Goal: Transaction & Acquisition: Purchase product/service

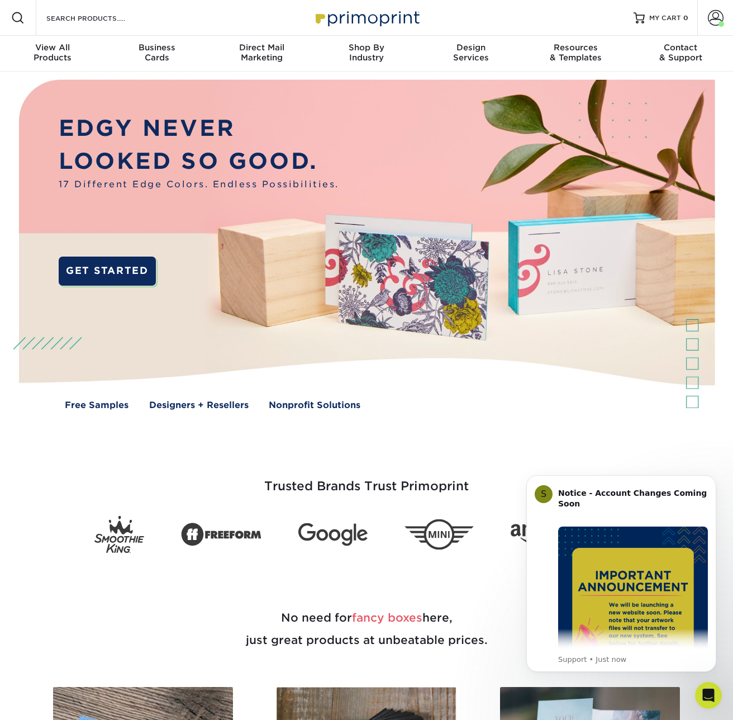
scroll to position [8, 0]
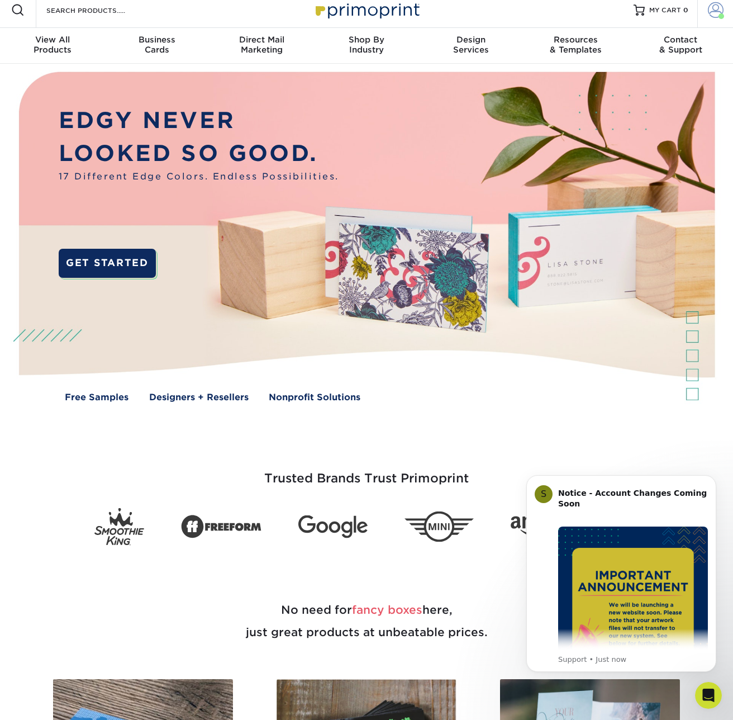
click at [717, 7] on span at bounding box center [716, 10] width 16 height 16
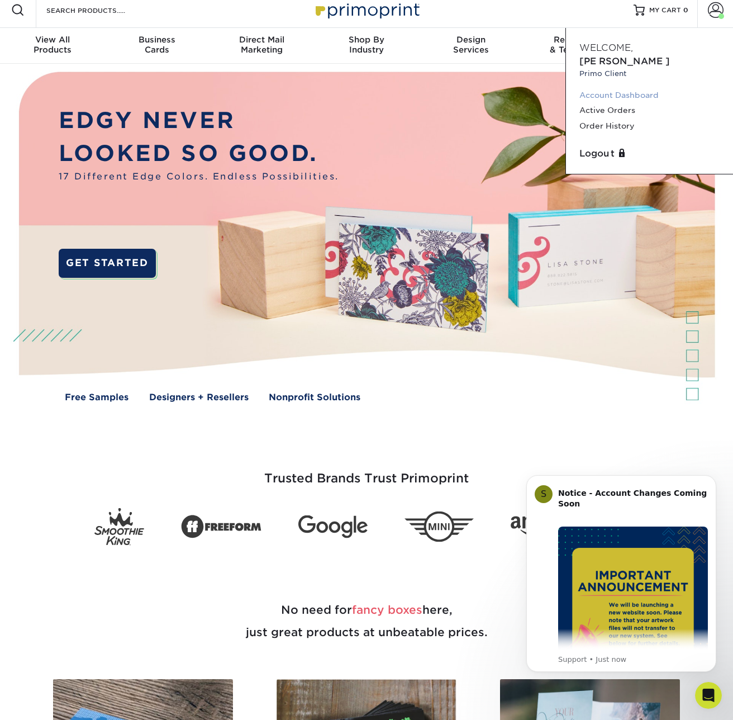
click at [622, 88] on link "Account Dashboard" at bounding box center [650, 95] width 140 height 15
click at [617, 119] on link "Order History" at bounding box center [650, 126] width 140 height 15
click at [609, 119] on link "Order History" at bounding box center [650, 126] width 140 height 15
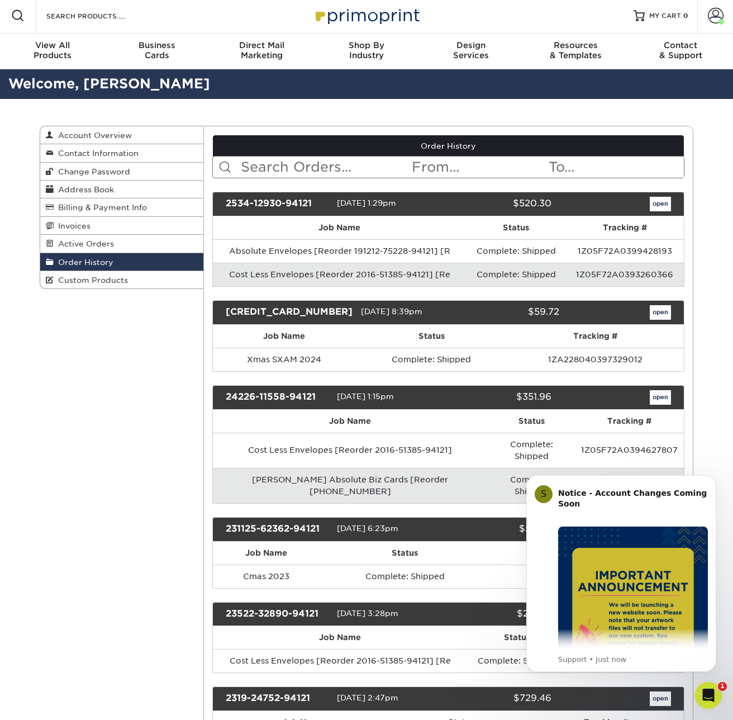
click at [659, 205] on link "open" at bounding box center [660, 204] width 21 height 15
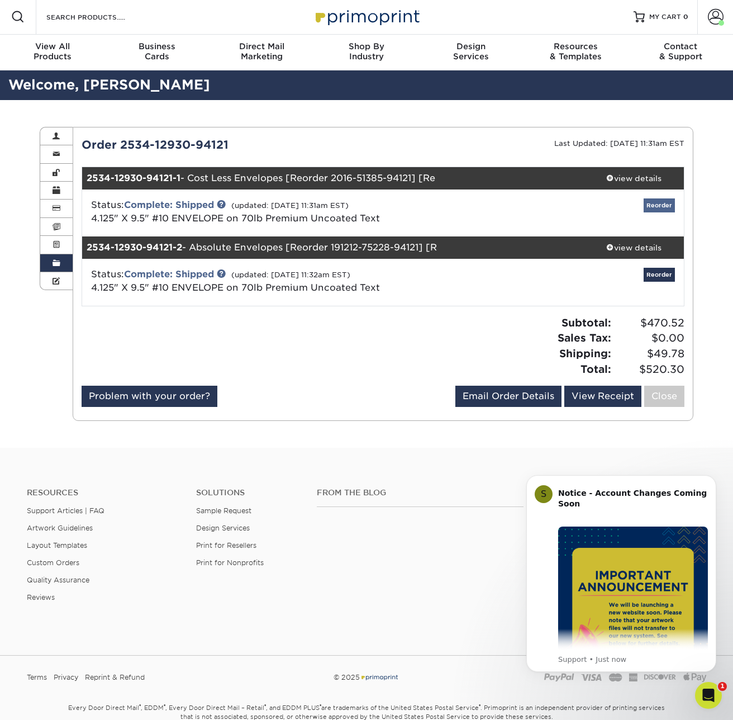
scroll to position [1, 1]
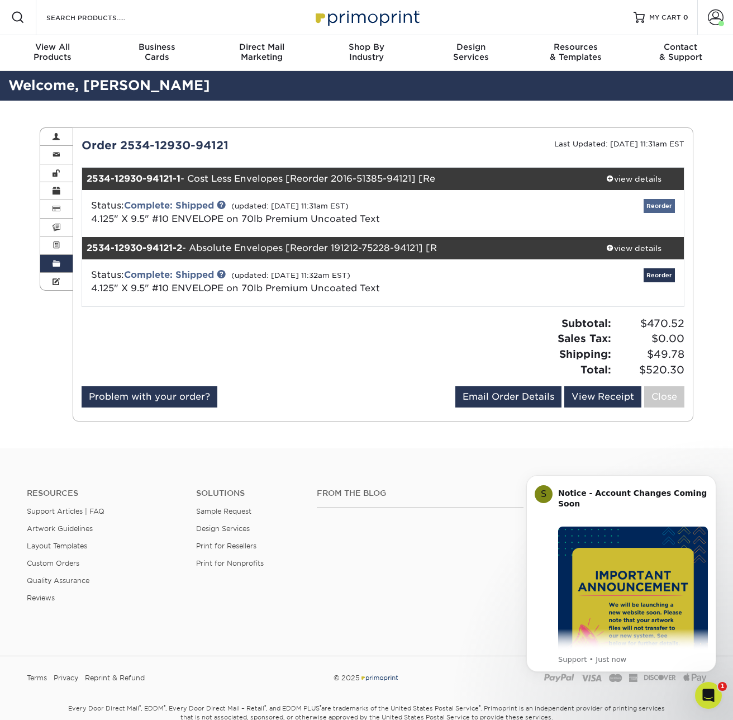
click at [659, 206] on link "Reorder" at bounding box center [659, 206] width 31 height 14
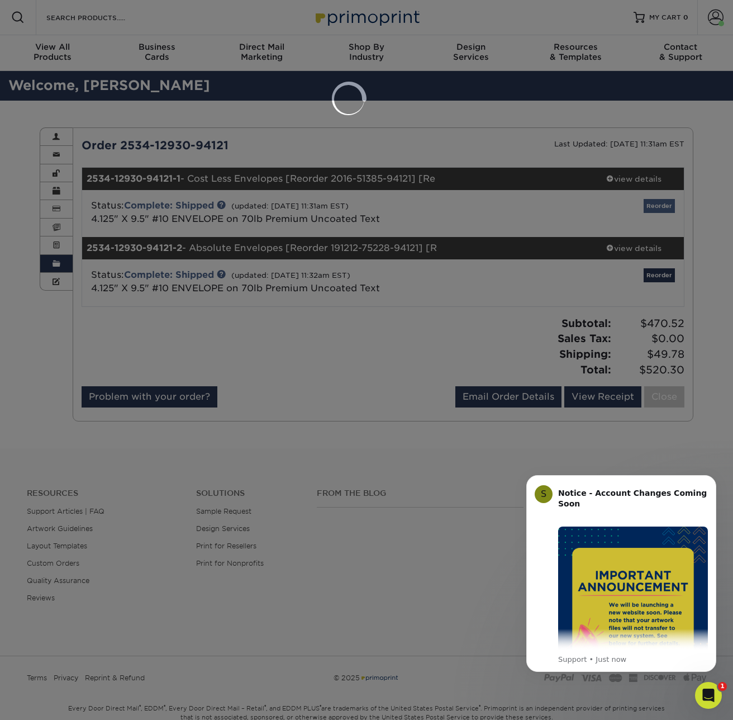
scroll to position [1, 0]
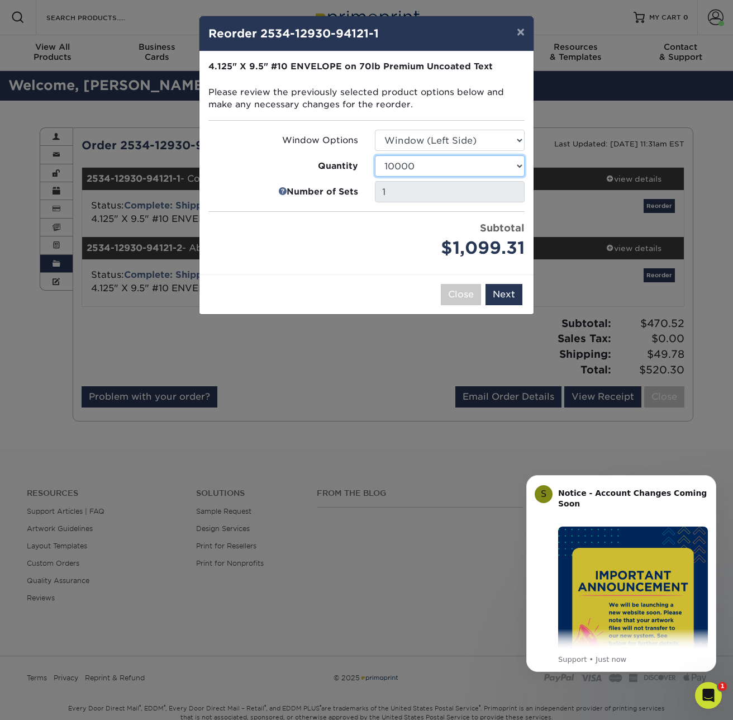
select select "e824bf9f-d22d-4070-926d-42c6dd5ef515"
click at [509, 294] on button "Next" at bounding box center [504, 294] width 37 height 21
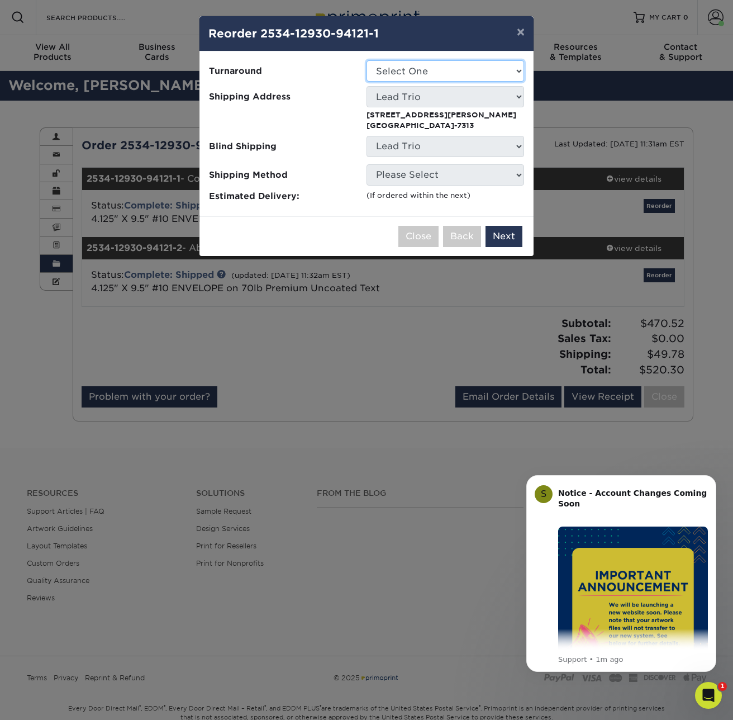
select select "9f0fed89-9d5b-4fb6-a88c-391138605b83"
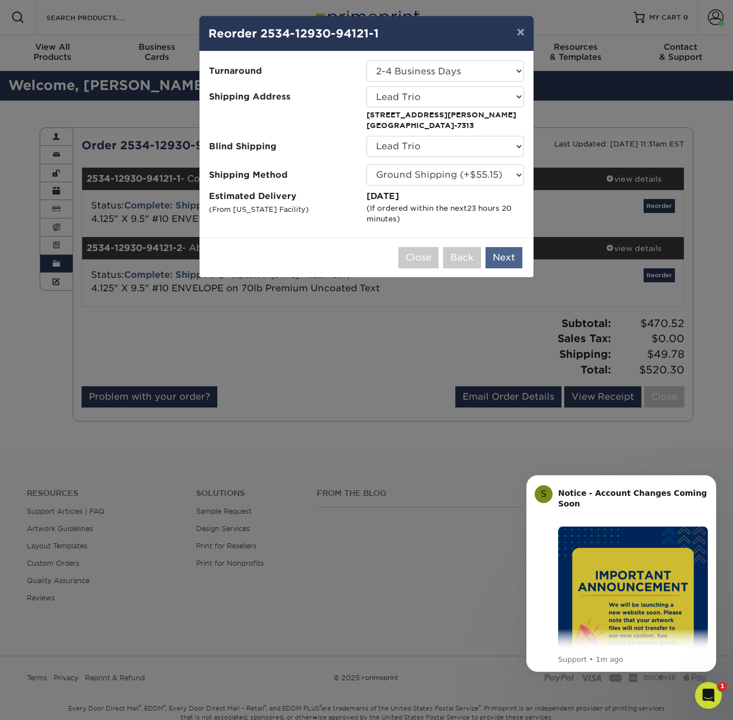
click at [505, 259] on button "Next" at bounding box center [504, 257] width 37 height 21
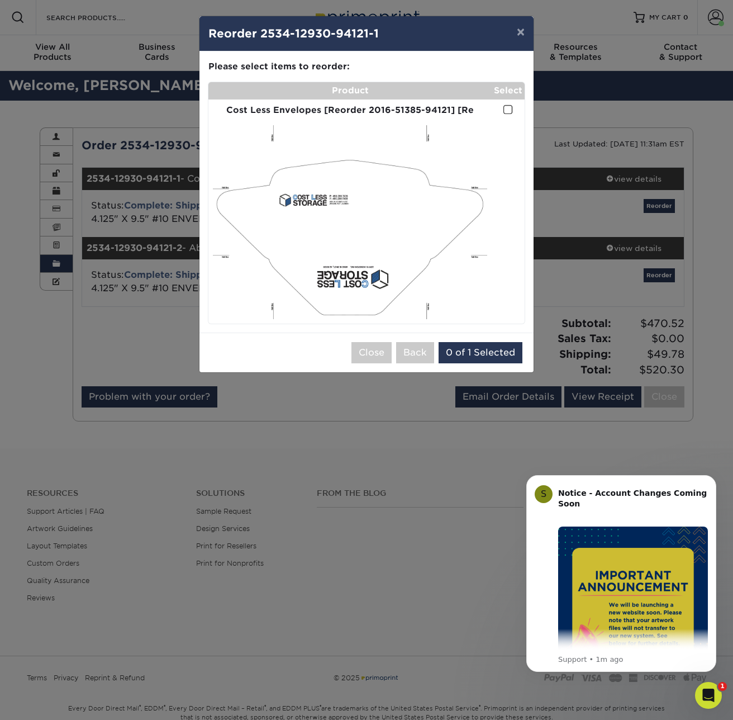
click at [509, 106] on span at bounding box center [509, 110] width 10 height 11
click at [0, 0] on input "checkbox" at bounding box center [0, 0] width 0 height 0
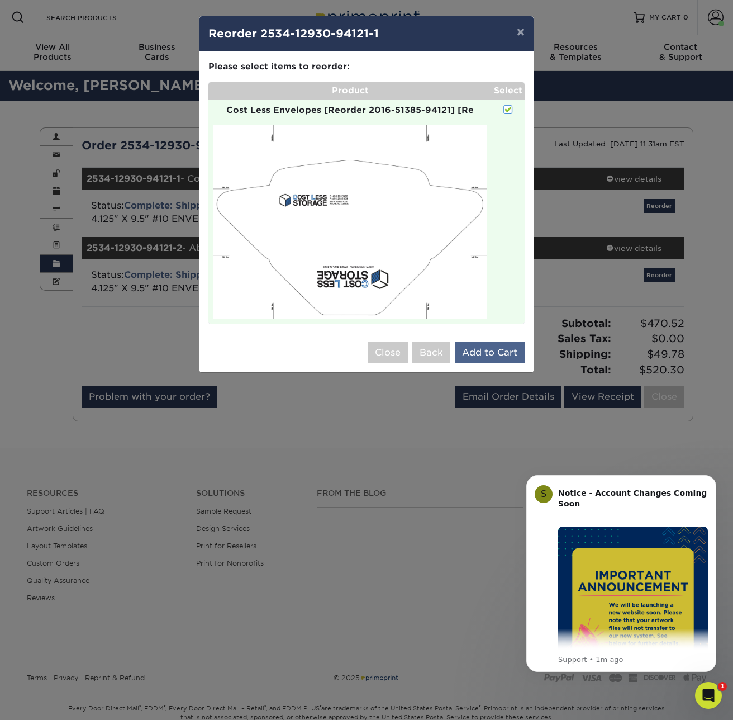
click at [487, 351] on button "Add to Cart" at bounding box center [490, 352] width 70 height 21
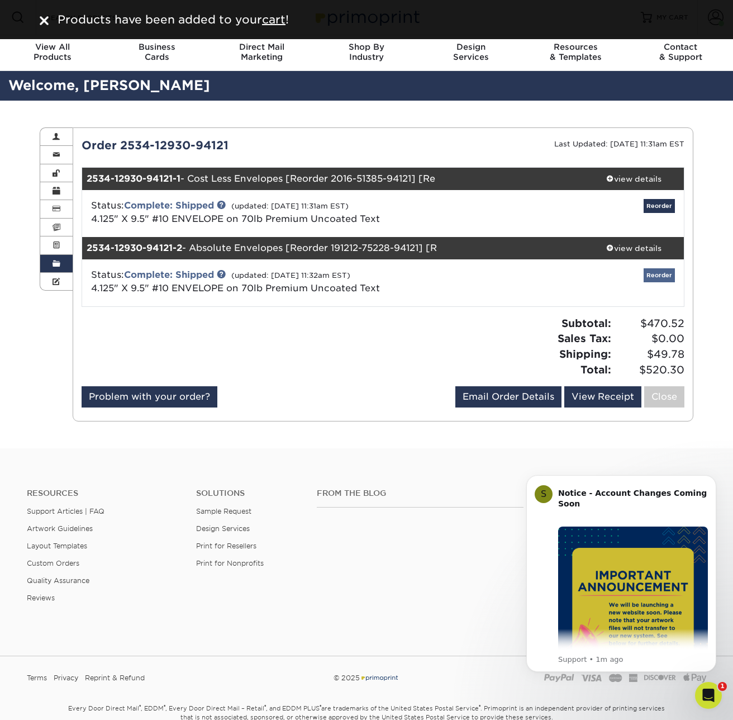
click at [665, 274] on link "Reorder" at bounding box center [659, 275] width 31 height 14
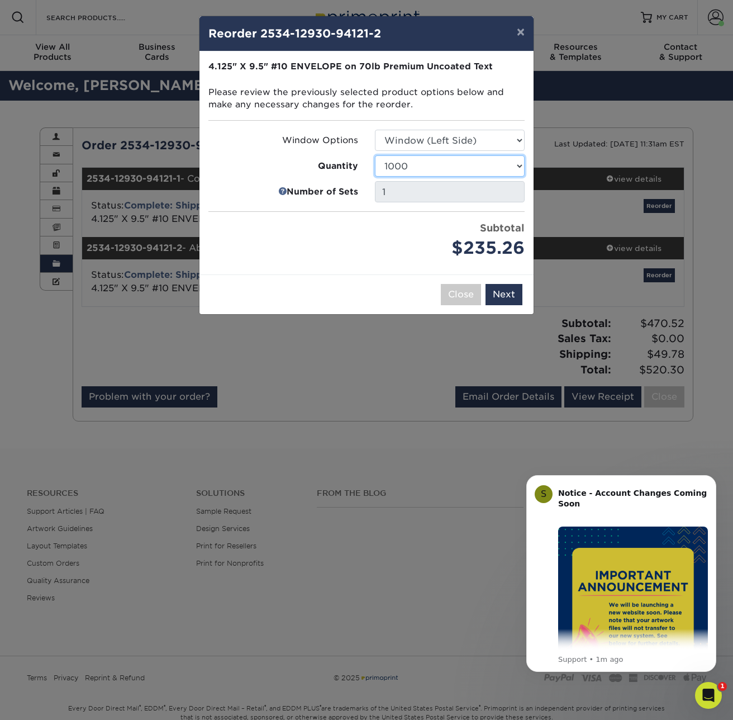
select select "e824bf9f-d22d-4070-926d-42c6dd5ef515"
click at [509, 297] on button "Next" at bounding box center [504, 294] width 37 height 21
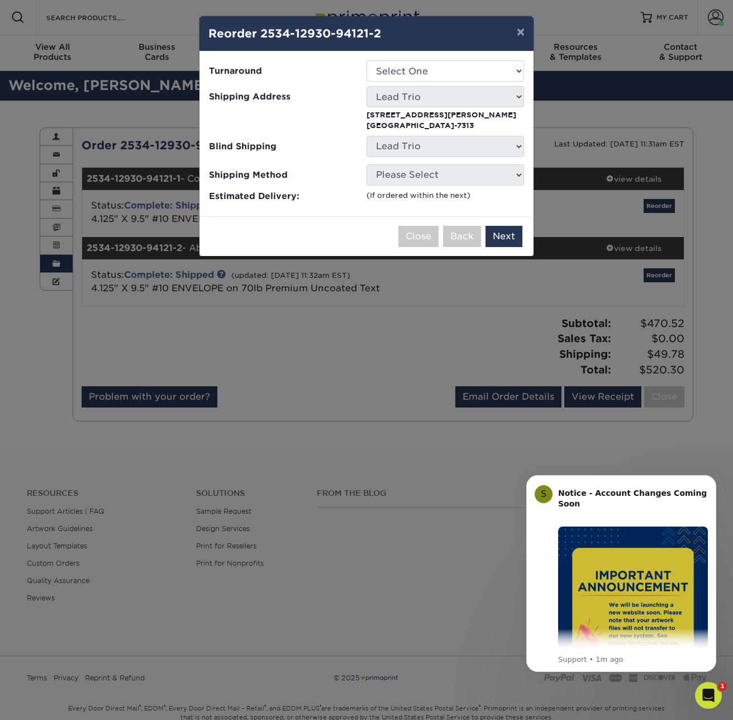
click at [489, 58] on div "Please select all options to continue. Only quantities that can be shipped to t…" at bounding box center [367, 133] width 334 height 165
select select "9f0fed89-9d5b-4fb6-a88c-391138605b83"
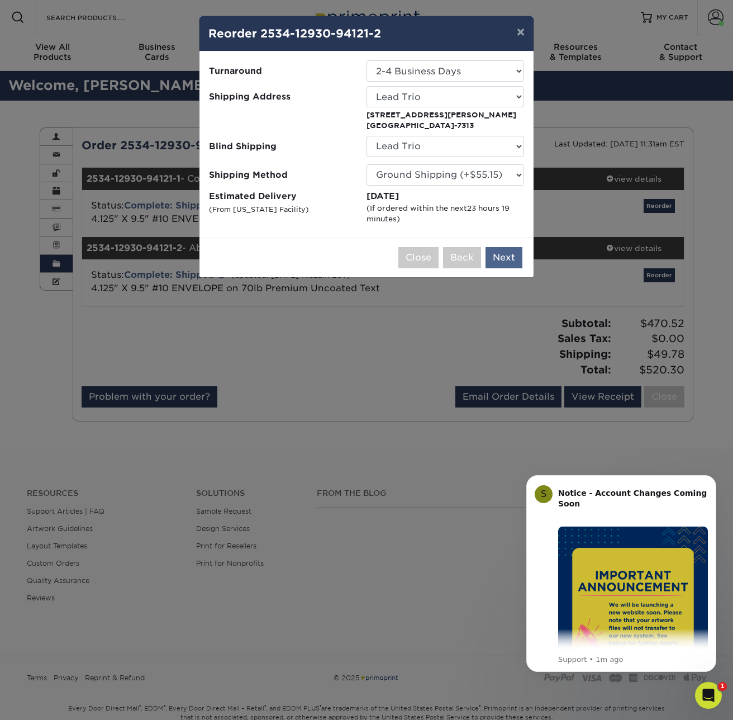
click at [508, 256] on button "Next" at bounding box center [504, 257] width 37 height 21
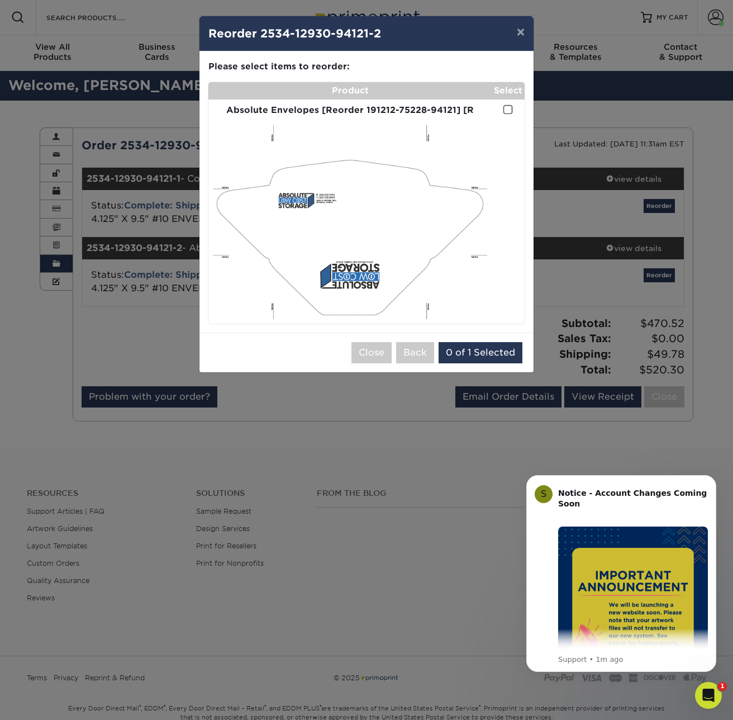
click at [508, 110] on span at bounding box center [509, 110] width 10 height 11
click at [0, 0] on input "checkbox" at bounding box center [0, 0] width 0 height 0
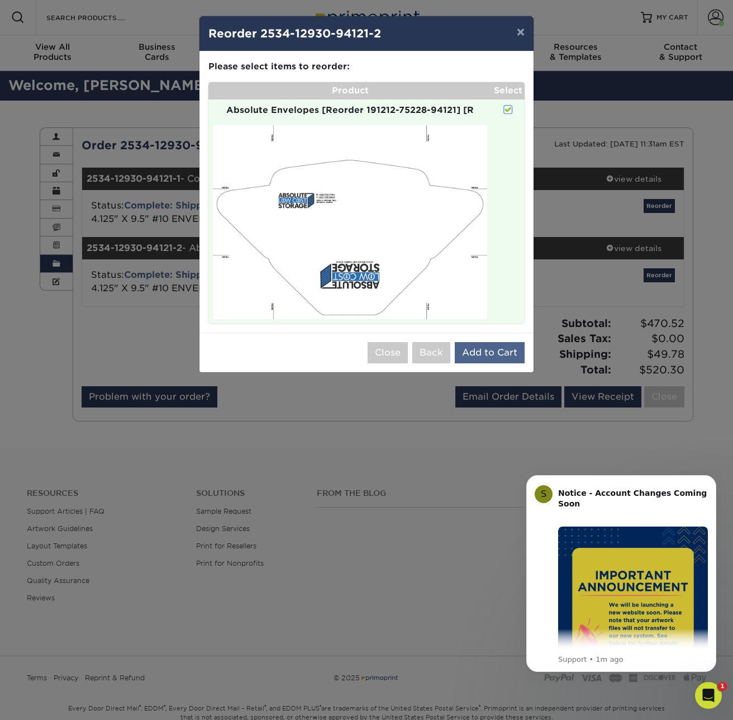
click at [489, 353] on button "Add to Cart" at bounding box center [490, 352] width 70 height 21
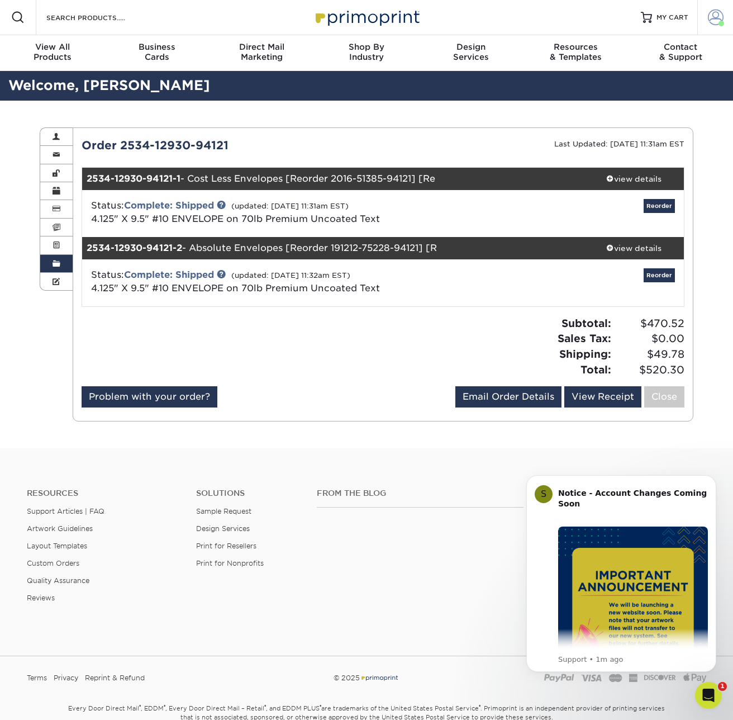
scroll to position [2, 0]
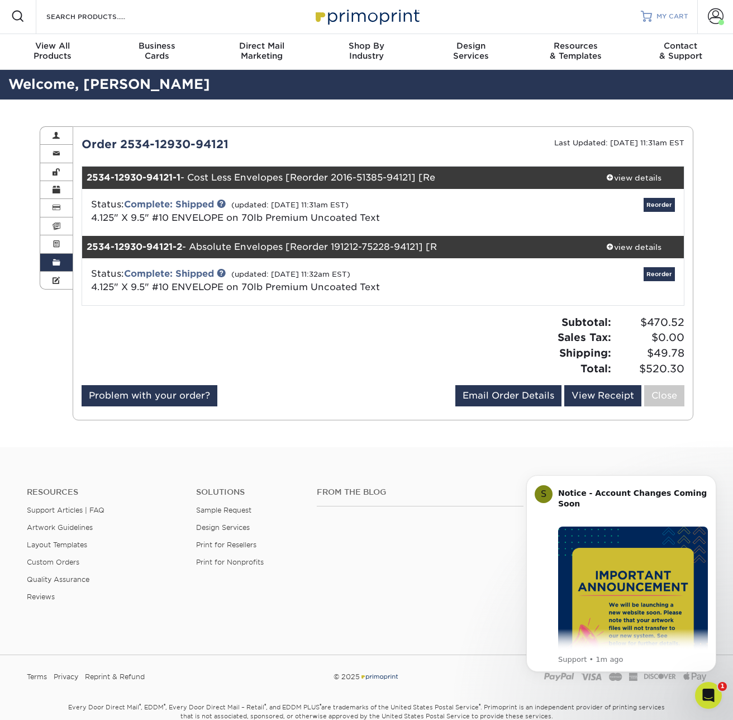
click at [664, 18] on span "MY CART" at bounding box center [673, 17] width 32 height 10
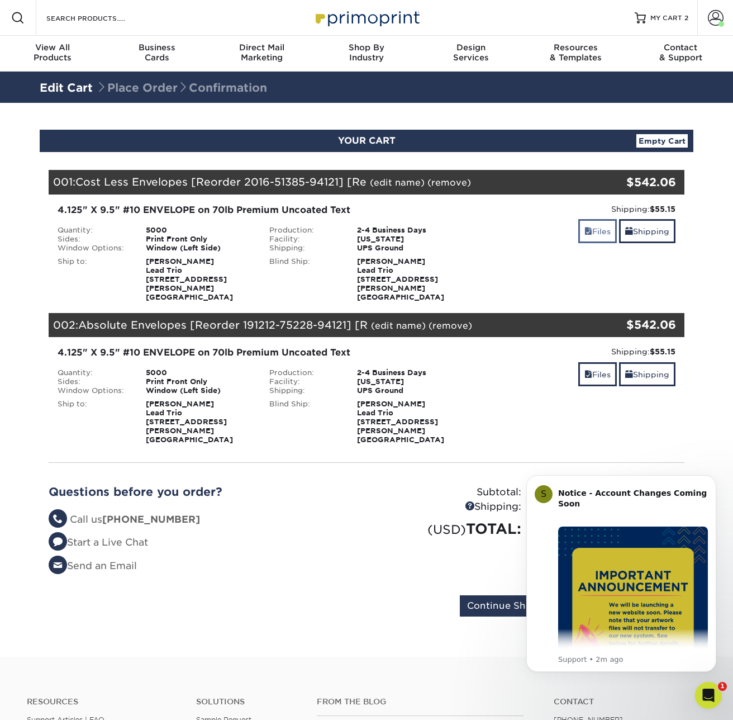
click at [599, 233] on link "Files" at bounding box center [598, 231] width 39 height 24
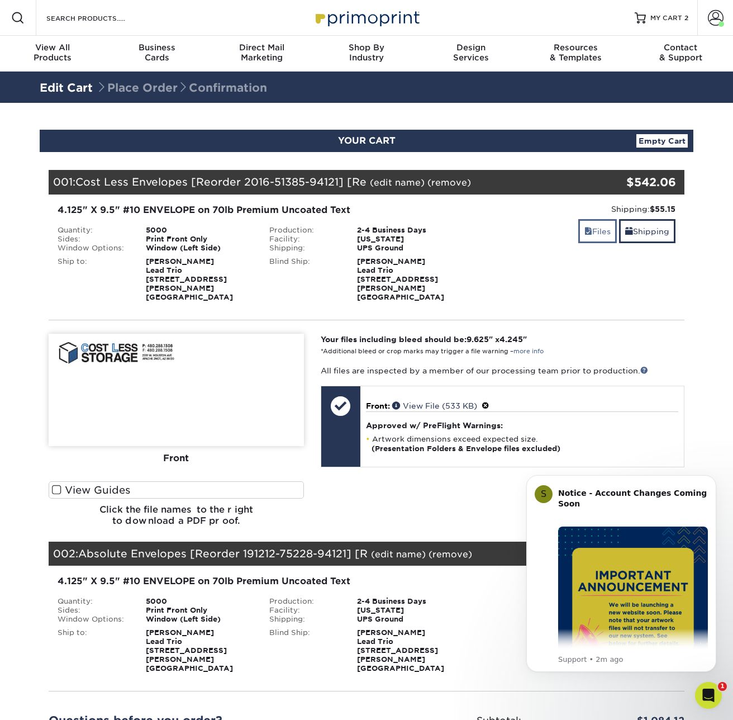
click at [598, 234] on link "Files" at bounding box center [598, 231] width 39 height 24
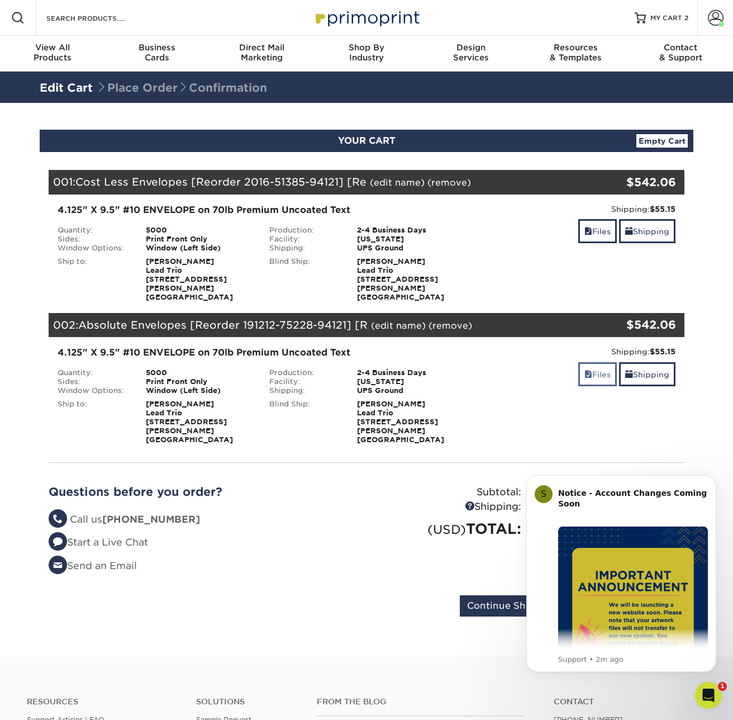
click at [599, 365] on link "Files" at bounding box center [598, 374] width 39 height 24
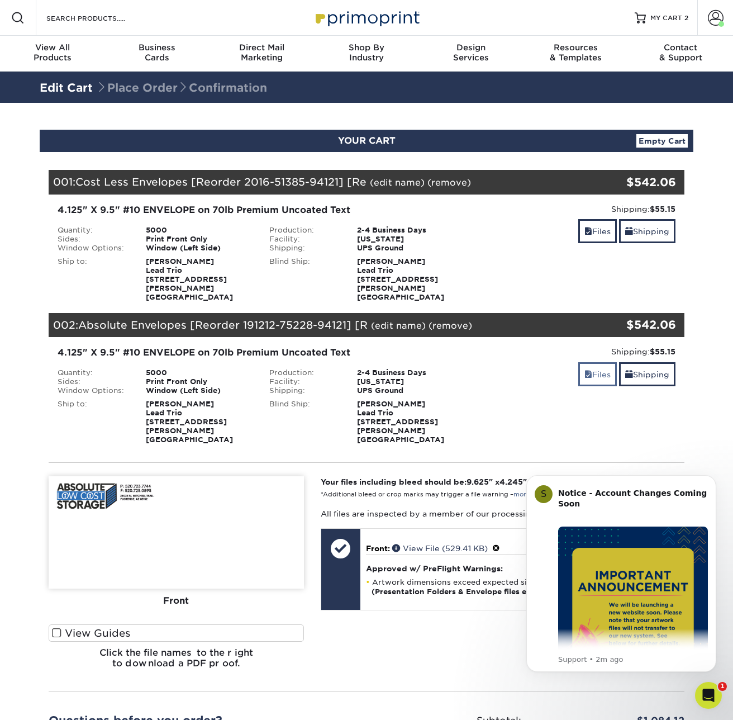
click at [599, 365] on link "Files" at bounding box center [598, 374] width 39 height 24
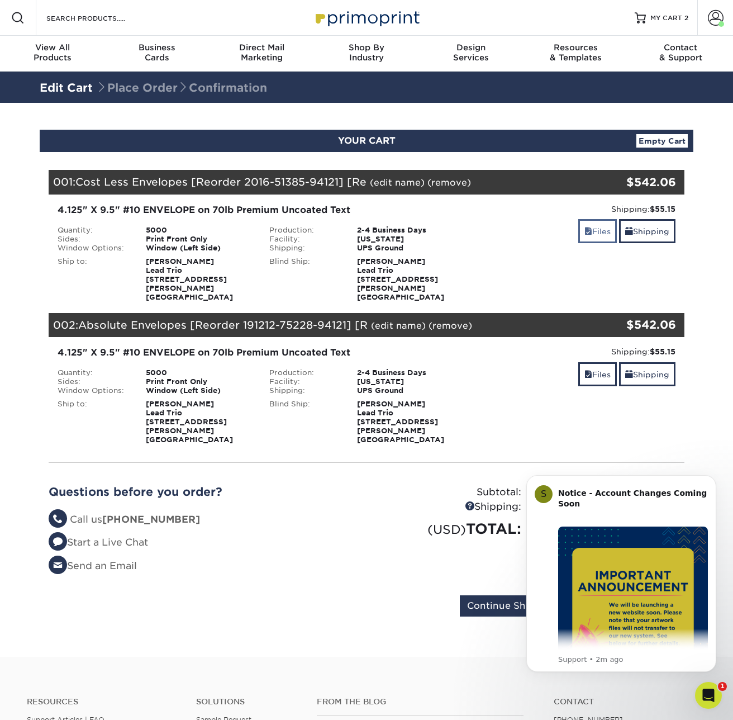
click at [596, 223] on link "Files" at bounding box center [598, 231] width 39 height 24
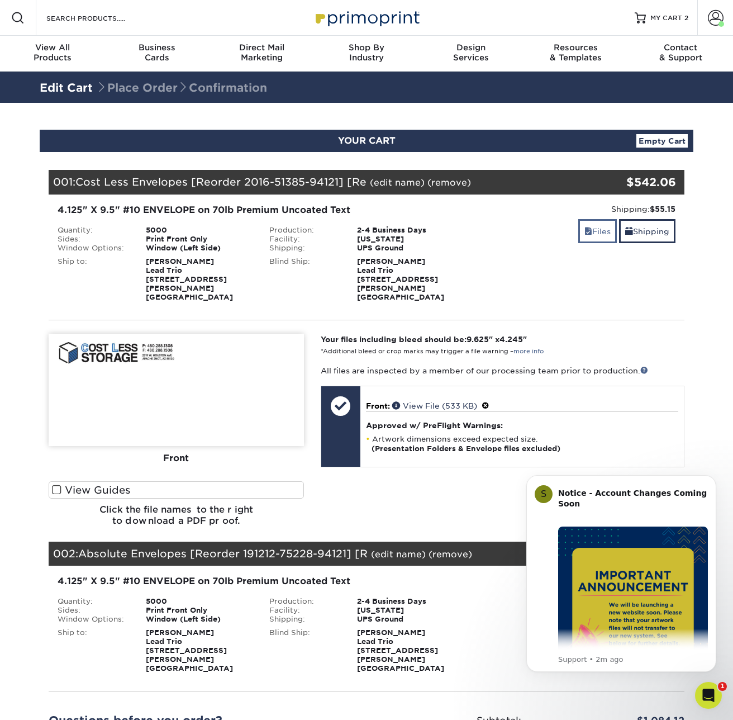
click at [595, 229] on link "Files" at bounding box center [598, 231] width 39 height 24
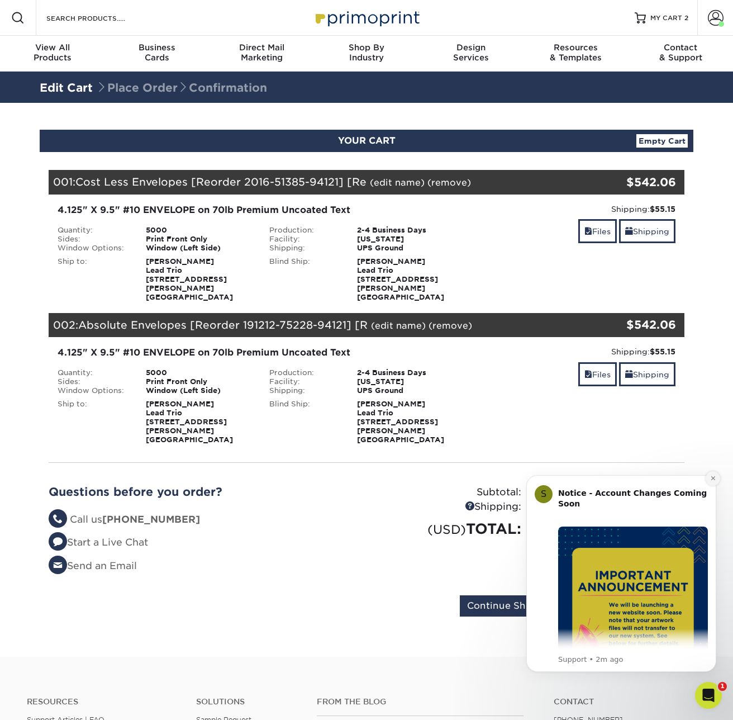
click at [717, 477] on button "Dismiss notification" at bounding box center [713, 478] width 15 height 15
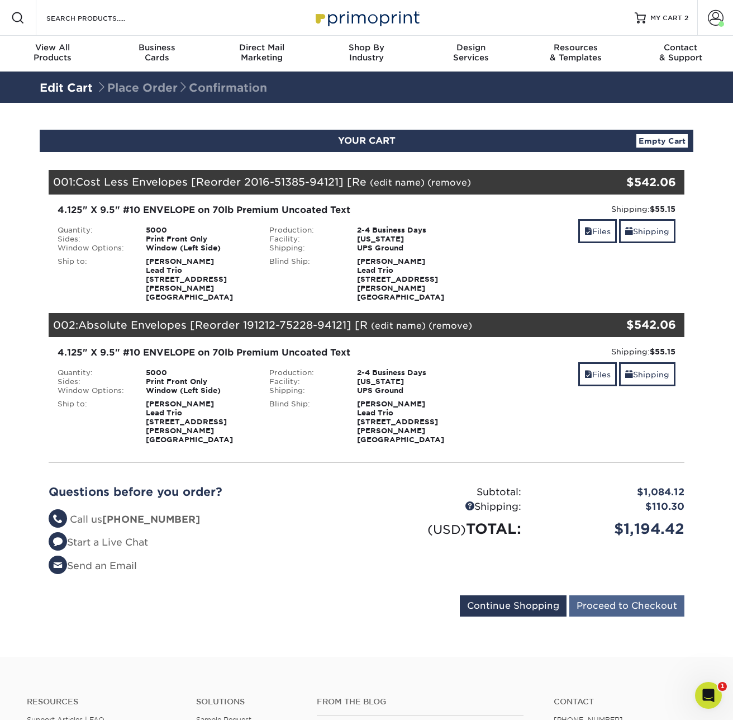
click at [627, 595] on input "Proceed to Checkout" at bounding box center [627, 605] width 115 height 21
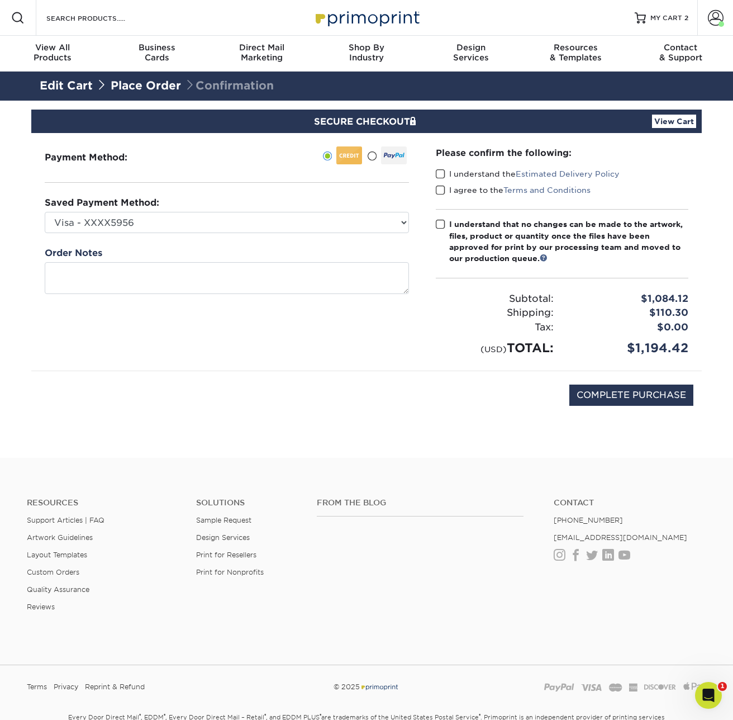
click at [441, 174] on span at bounding box center [441, 174] width 10 height 11
click at [0, 0] on input "I understand the Estimated Delivery Policy" at bounding box center [0, 0] width 0 height 0
click at [440, 191] on span at bounding box center [441, 190] width 10 height 11
click at [0, 0] on input "I agree to the Terms and Conditions" at bounding box center [0, 0] width 0 height 0
click at [441, 221] on span at bounding box center [441, 224] width 10 height 11
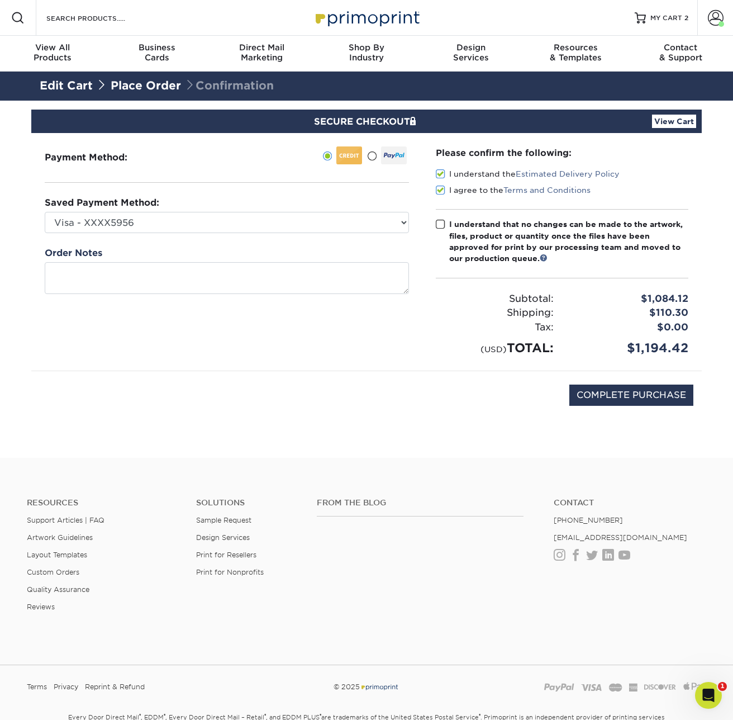
click at [0, 0] on input "I understand that no changes can be made to the artwork, files, product or quan…" at bounding box center [0, 0] width 0 height 0
click at [710, 692] on icon "Open Intercom Messenger" at bounding box center [709, 695] width 18 height 18
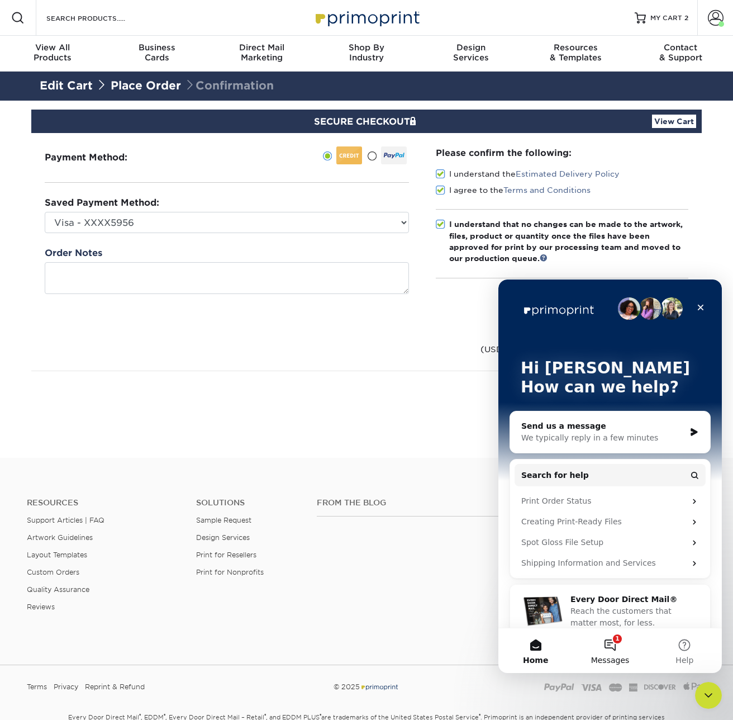
click at [613, 648] on button "1 Messages" at bounding box center [610, 650] width 74 height 45
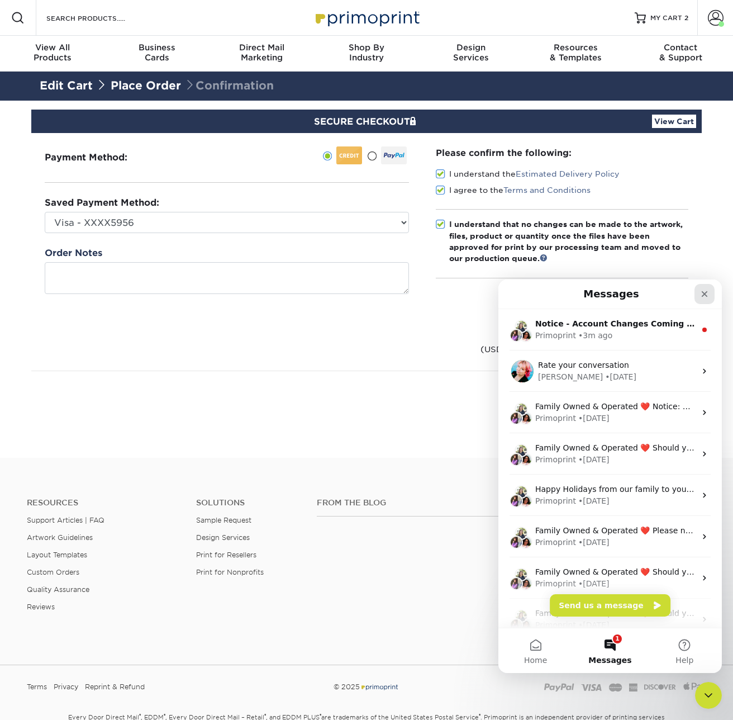
click at [704, 292] on icon "Close" at bounding box center [705, 294] width 6 height 6
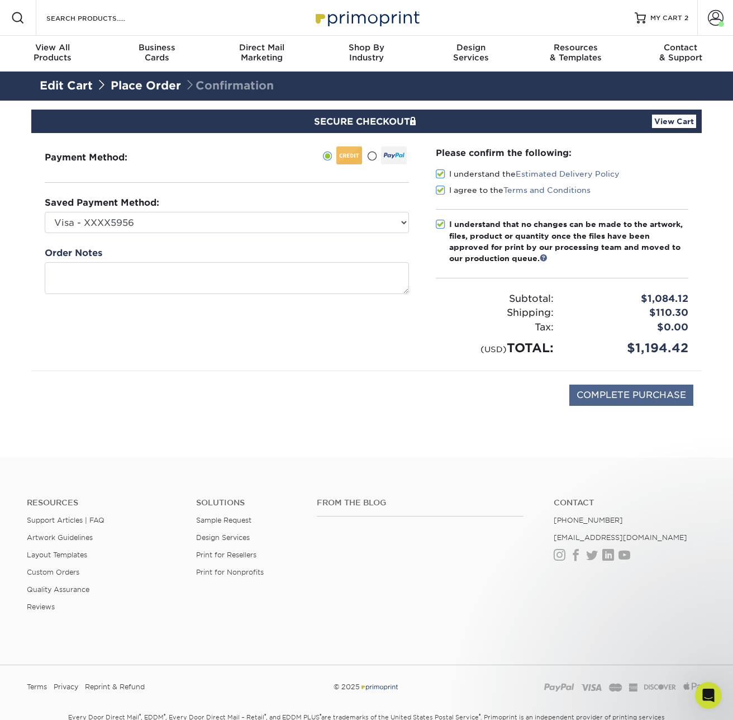
click at [637, 393] on input "COMPLETE PURCHASE" at bounding box center [632, 395] width 124 height 21
type input "PROCESSING, PLEASE WAIT..."
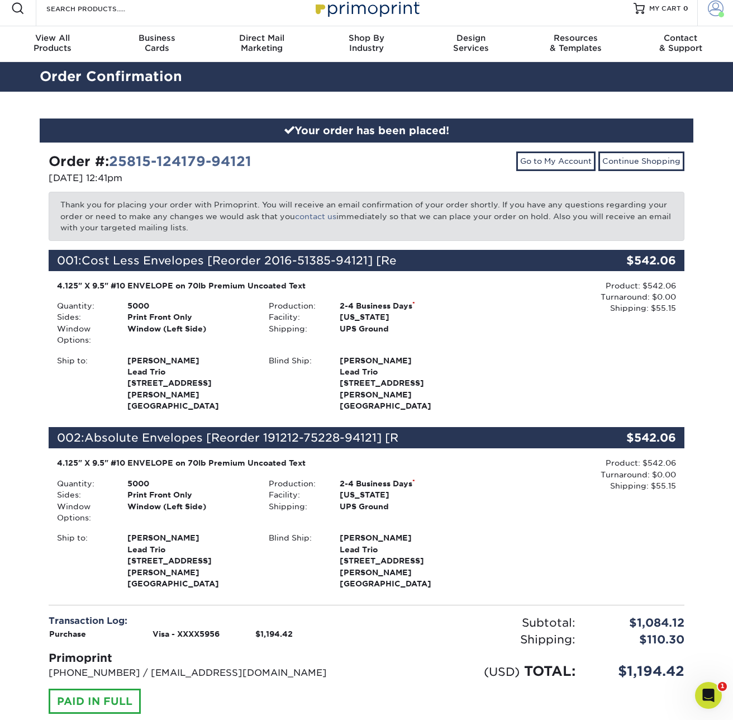
scroll to position [11, 0]
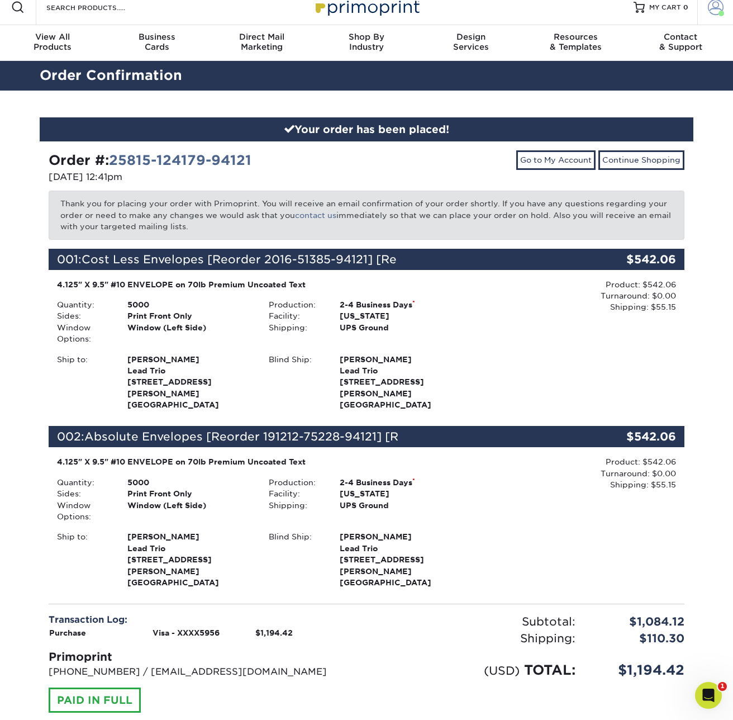
click at [714, 11] on span at bounding box center [716, 7] width 16 height 16
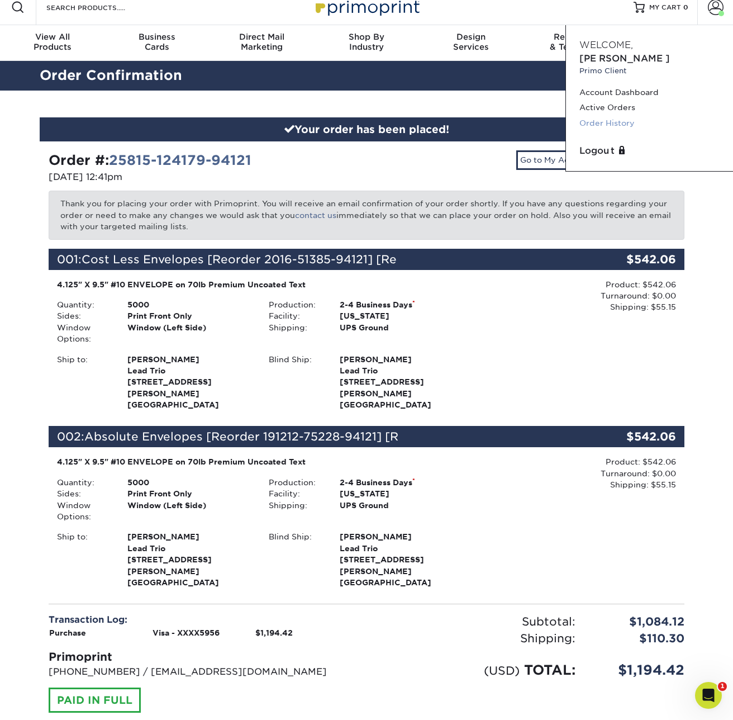
click at [603, 116] on link "Order History" at bounding box center [650, 123] width 140 height 15
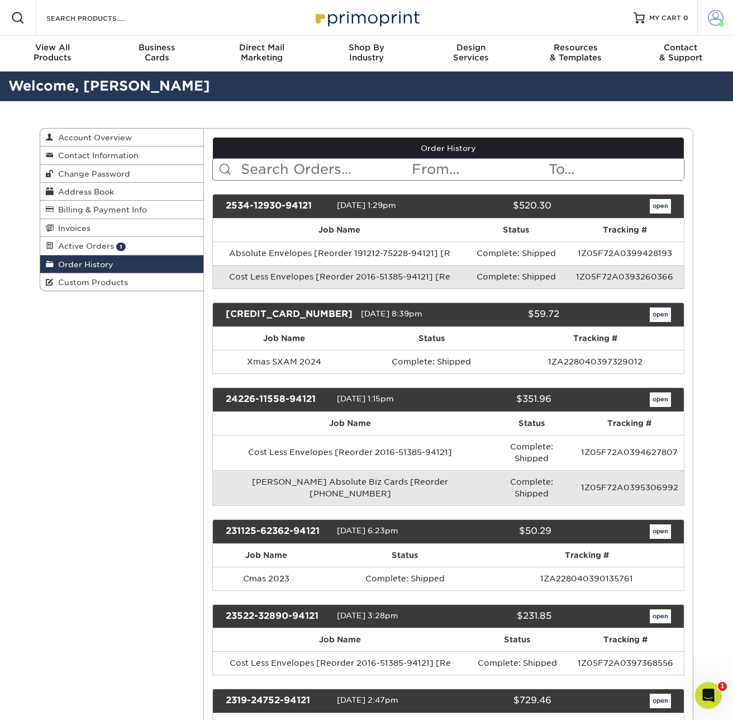
click at [713, 18] on span at bounding box center [716, 18] width 16 height 16
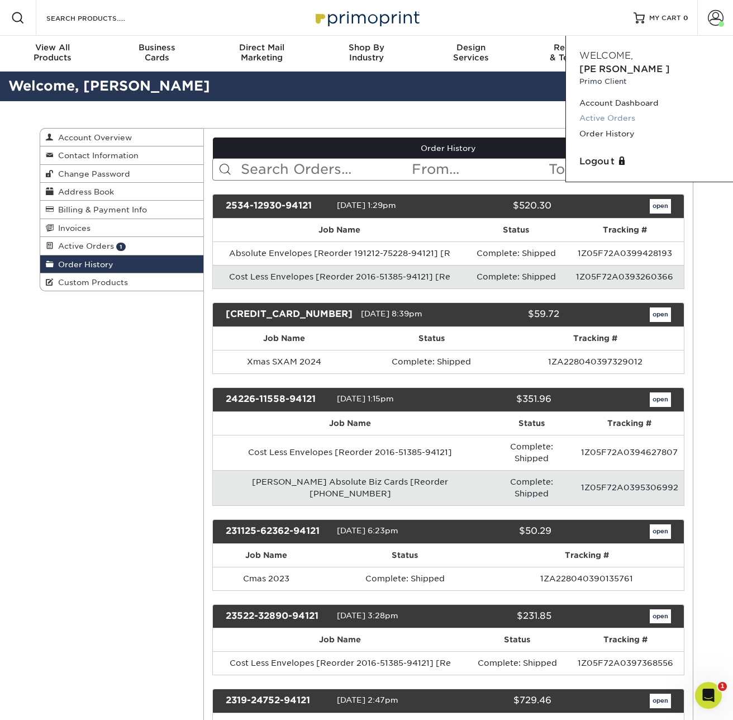
click at [619, 111] on link "Active Orders" at bounding box center [650, 118] width 140 height 15
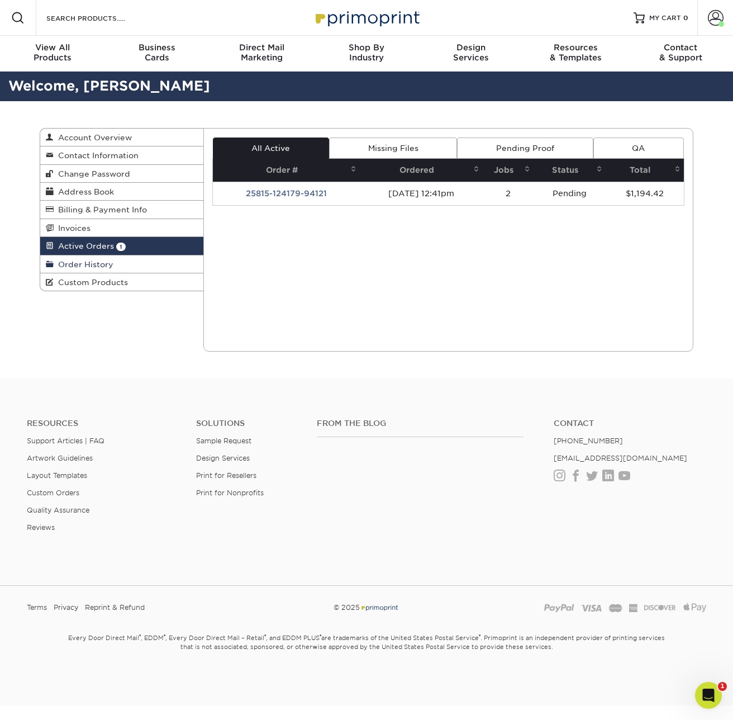
click at [91, 260] on span "Order History" at bounding box center [84, 264] width 60 height 9
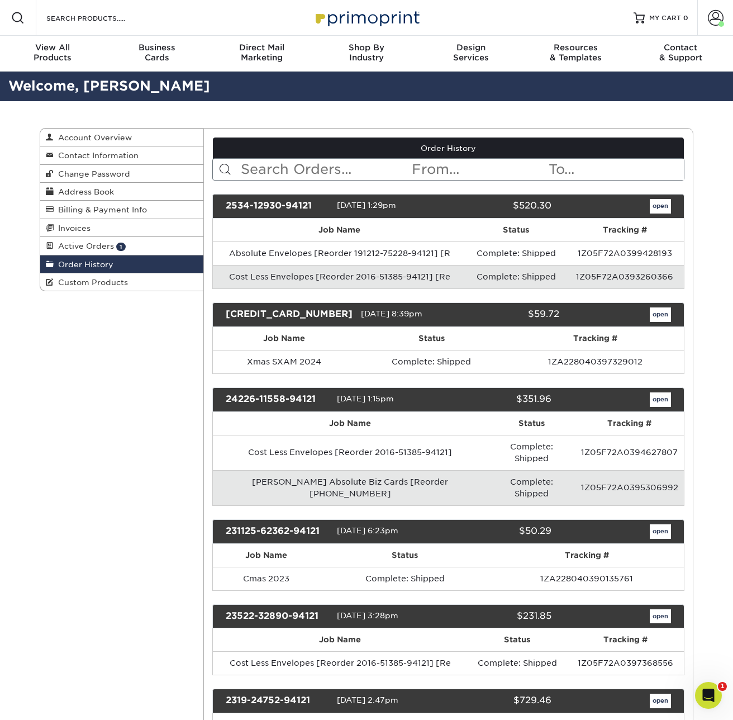
click at [624, 472] on td "1Z05F72A0395306992" at bounding box center [630, 487] width 108 height 35
click at [659, 396] on link "open" at bounding box center [660, 399] width 21 height 15
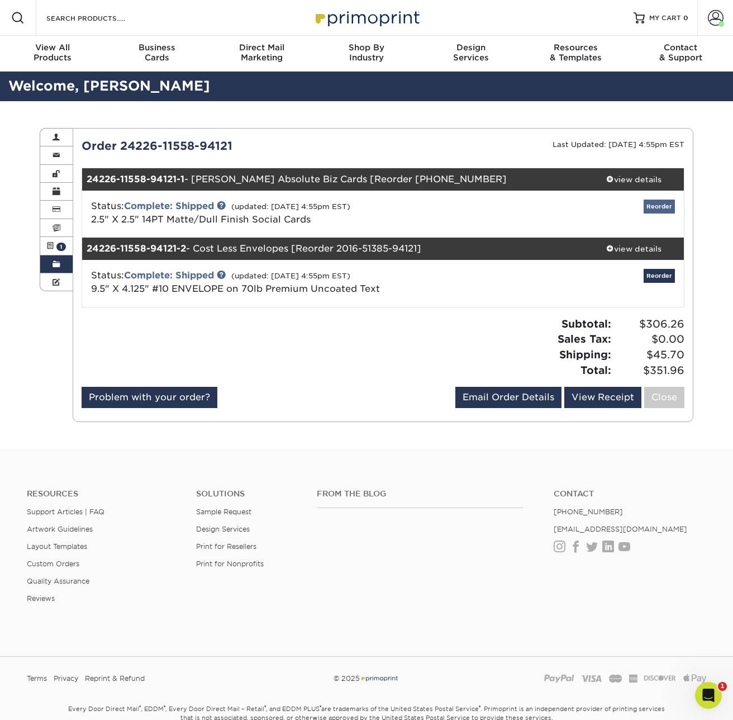
click at [656, 206] on link "Reorder" at bounding box center [659, 207] width 31 height 14
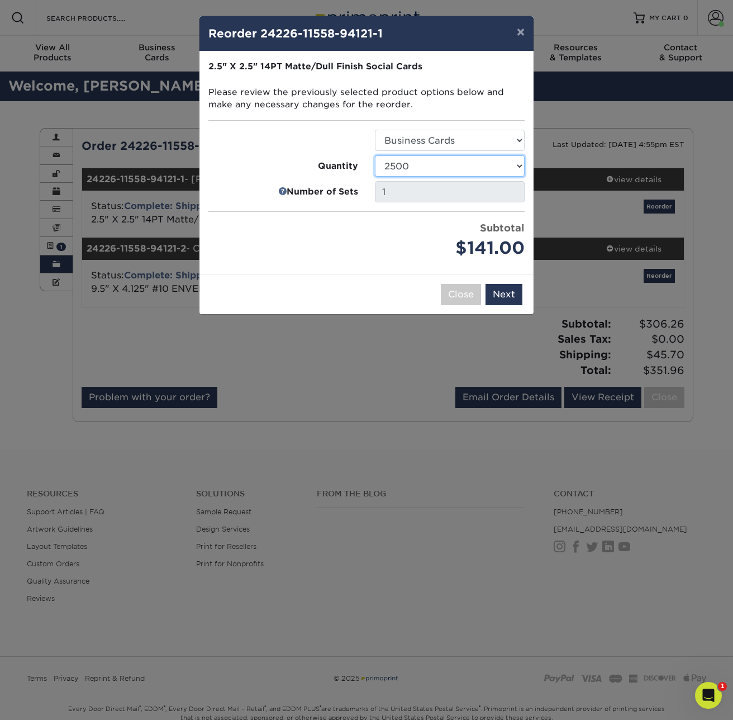
select select "52e3d710-0e8f-4d4d-8560-7d4d8655be69"
click at [511, 294] on button "Next" at bounding box center [504, 294] width 37 height 21
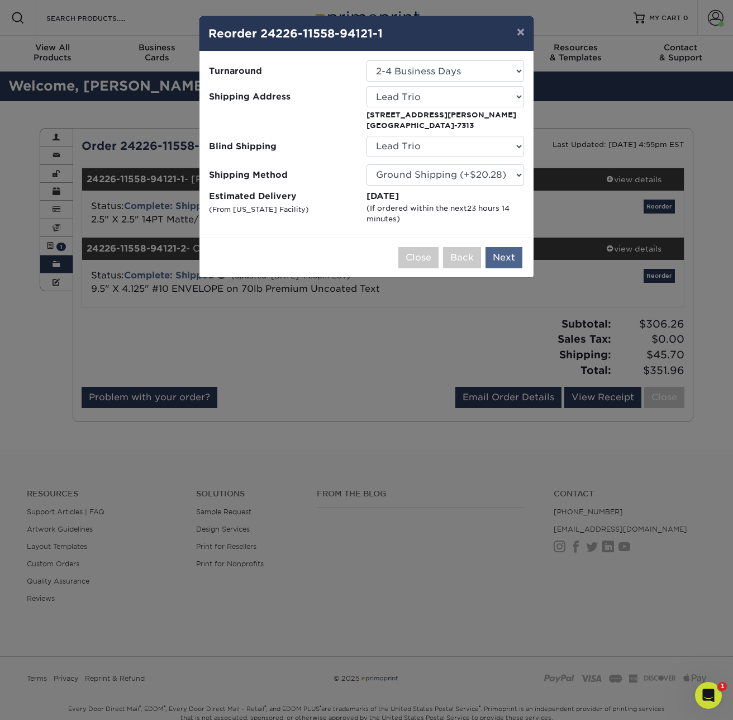
click at [505, 243] on div "Close Back Next Add to Cart" at bounding box center [367, 258] width 334 height 40
click at [511, 250] on button "Next" at bounding box center [504, 257] width 37 height 21
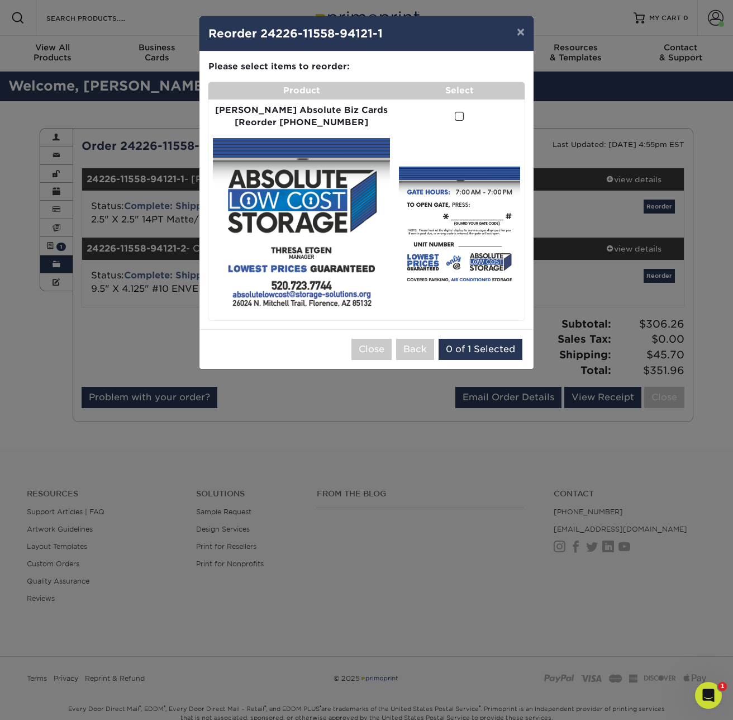
drag, startPoint x: 490, startPoint y: 321, endPoint x: 514, endPoint y: 290, distance: 40.3
click at [514, 290] on div "× Reorder 24226-11558-94121-1 Please select all options to continue. Only quant…" at bounding box center [366, 193] width 335 height 354
click at [489, 339] on button "0 of 1 Selected" at bounding box center [481, 349] width 84 height 21
click at [455, 115] on span at bounding box center [460, 116] width 10 height 11
click at [0, 0] on input "checkbox" at bounding box center [0, 0] width 0 height 0
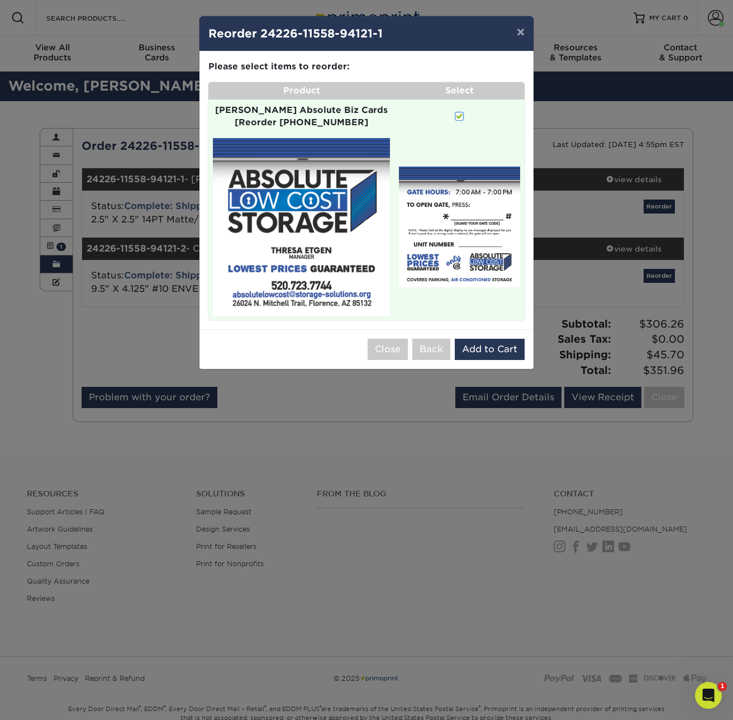
click at [489, 329] on div "Close Back 0 of 1 Selected Add to Cart" at bounding box center [367, 349] width 334 height 40
click at [521, 36] on button "×" at bounding box center [521, 31] width 26 height 31
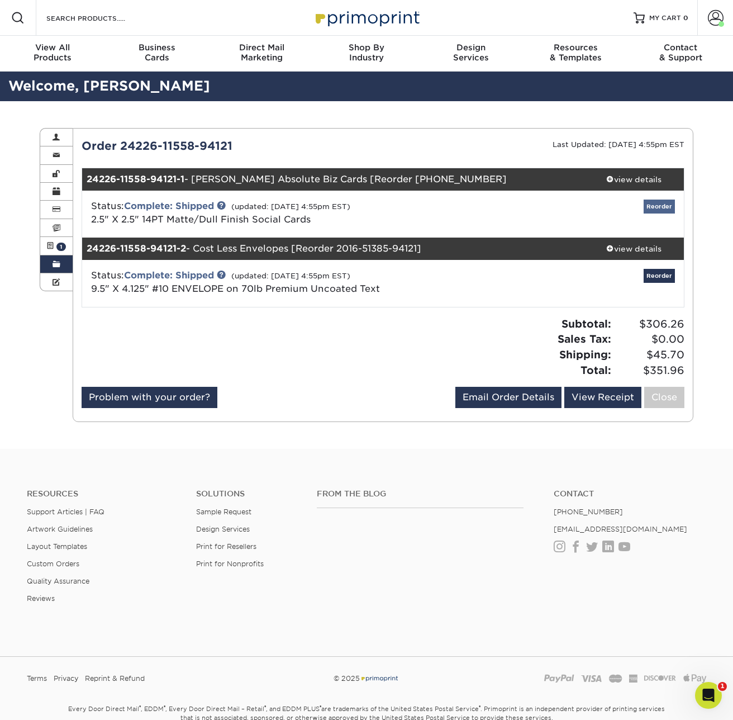
click at [664, 208] on link "Reorder" at bounding box center [659, 207] width 31 height 14
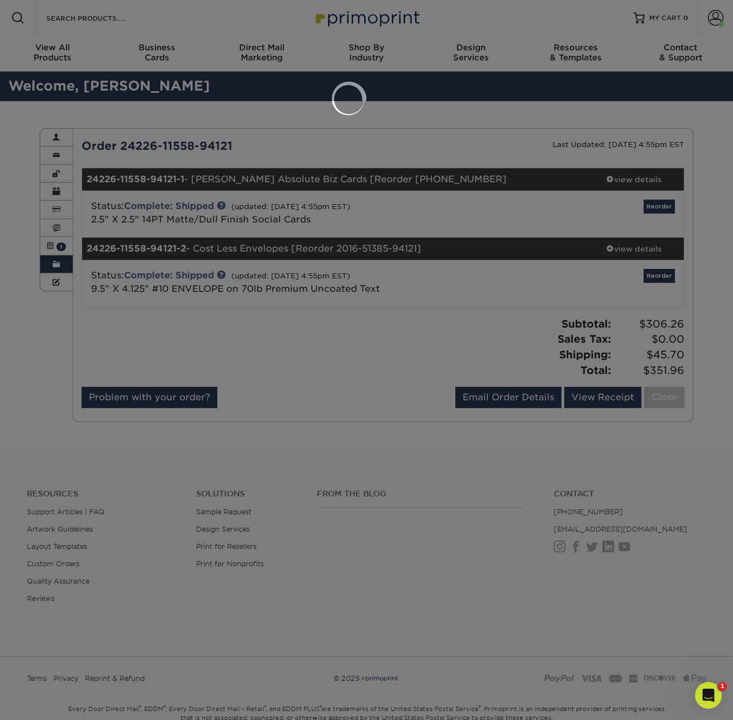
select select "13871"
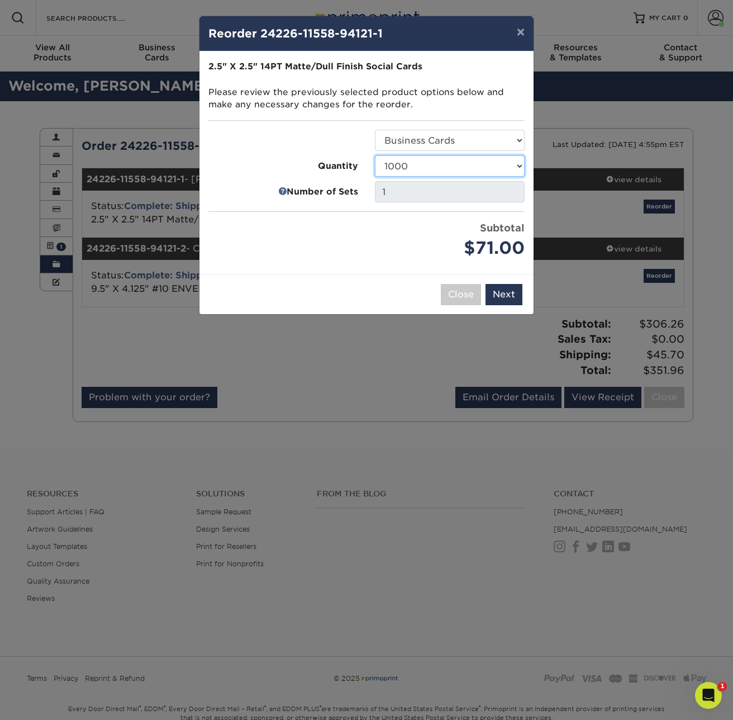
select select "02d8d163-ee8f-41cc-acce-9863ad0deb38"
click at [510, 262] on div "Please select all options to continue. Only quantities that can be shipped to t…" at bounding box center [367, 162] width 334 height 223
click at [506, 293] on button "Next" at bounding box center [504, 294] width 37 height 21
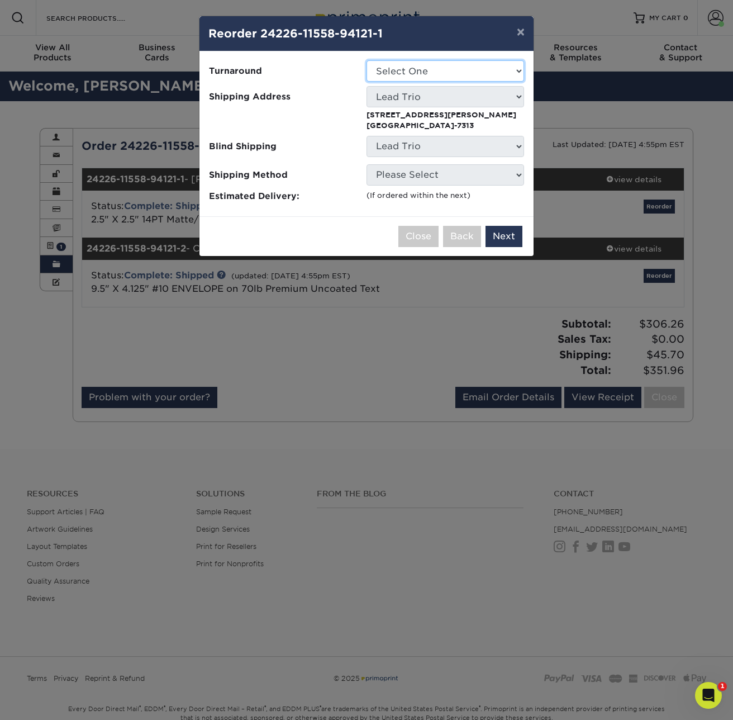
select select "968015af-8c4d-4fd9-99f8-8a7264c258bd"
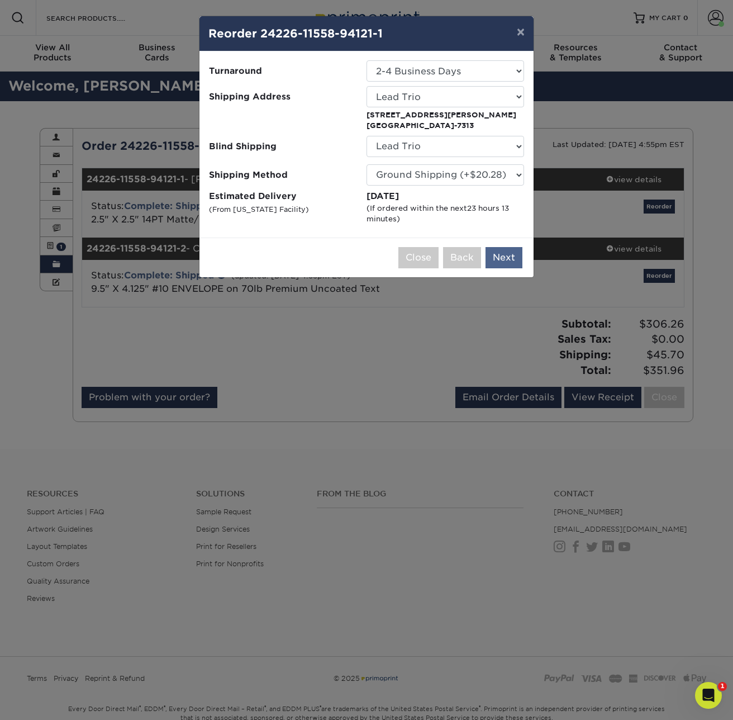
click at [509, 250] on button "Next" at bounding box center [504, 257] width 37 height 21
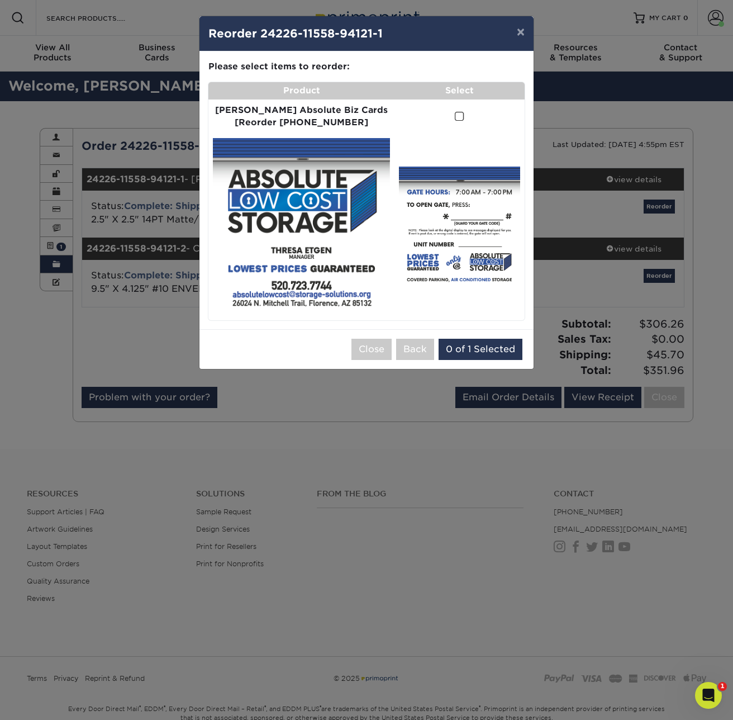
click at [455, 112] on span at bounding box center [460, 116] width 10 height 11
click at [0, 0] on input "checkbox" at bounding box center [0, 0] width 0 height 0
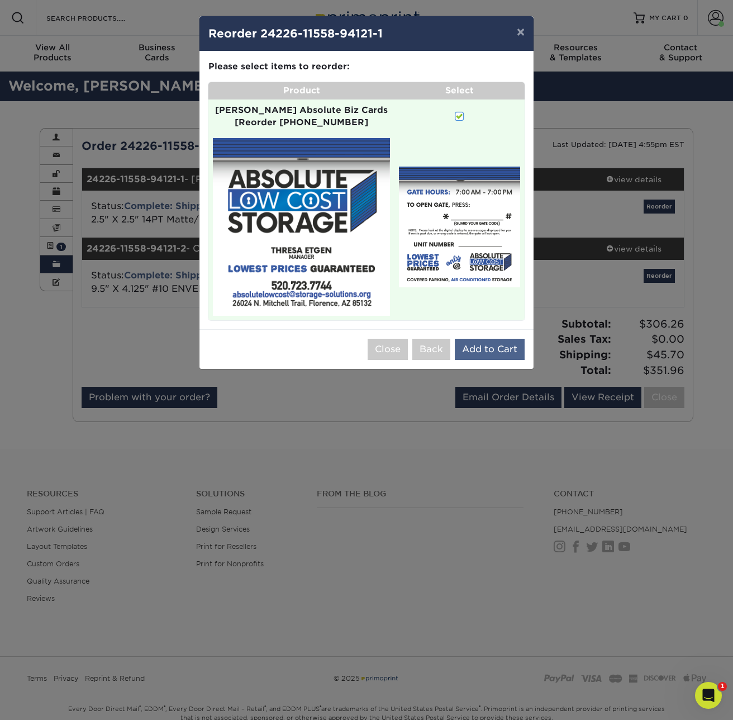
click at [488, 339] on button "Add to Cart" at bounding box center [490, 349] width 70 height 21
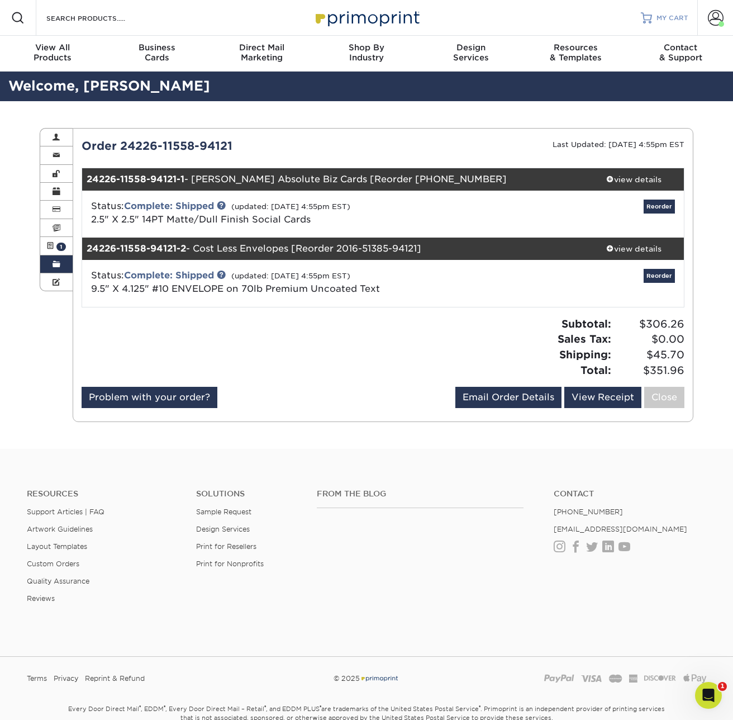
click at [657, 17] on span "MY CART" at bounding box center [673, 18] width 32 height 10
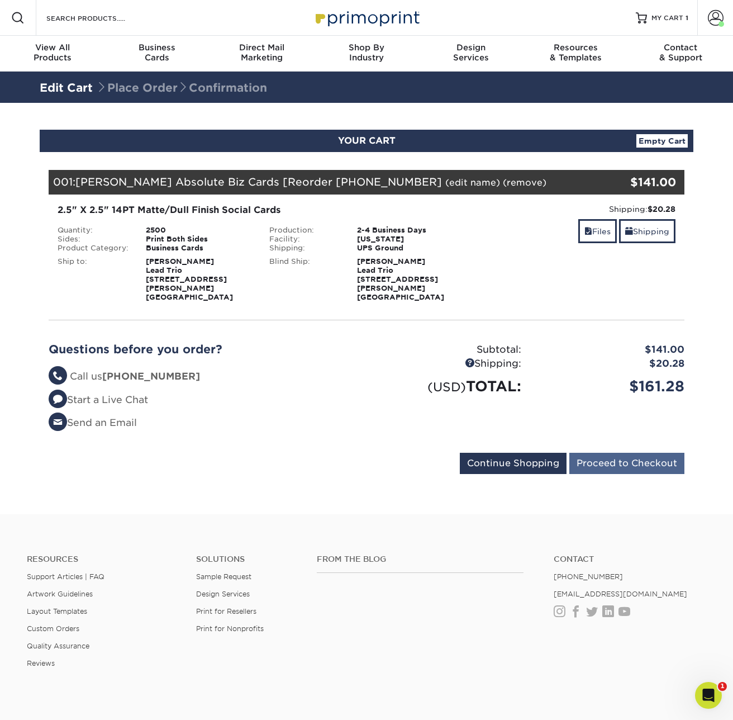
click at [624, 454] on input "Proceed to Checkout" at bounding box center [627, 463] width 115 height 21
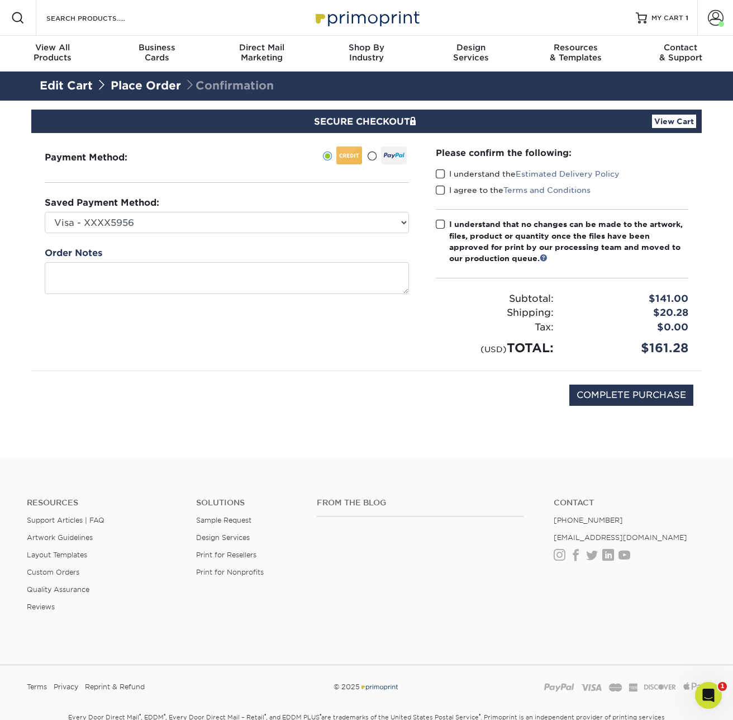
click at [440, 172] on span at bounding box center [441, 174] width 10 height 11
click at [0, 0] on input "I understand the Estimated Delivery Policy" at bounding box center [0, 0] width 0 height 0
click at [445, 186] on span at bounding box center [441, 190] width 10 height 11
click at [0, 0] on input "I agree to the Terms and Conditions" at bounding box center [0, 0] width 0 height 0
click at [440, 225] on span at bounding box center [441, 224] width 10 height 11
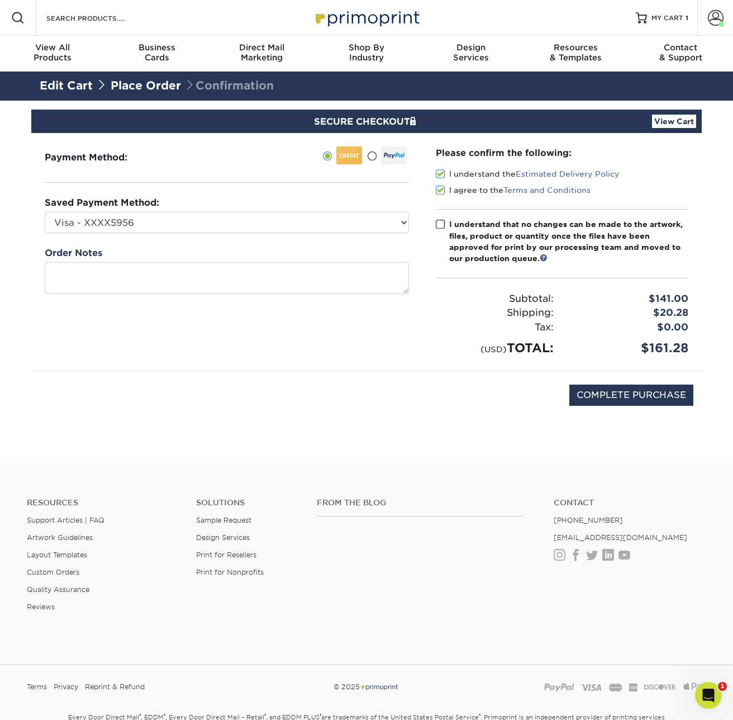
click at [0, 0] on input "I understand that no changes can be made to the artwork, files, product or quan…" at bounding box center [0, 0] width 0 height 0
click at [638, 394] on input "COMPLETE PURCHASE" at bounding box center [632, 395] width 124 height 21
type input "PROCESSING, PLEASE WAIT..."
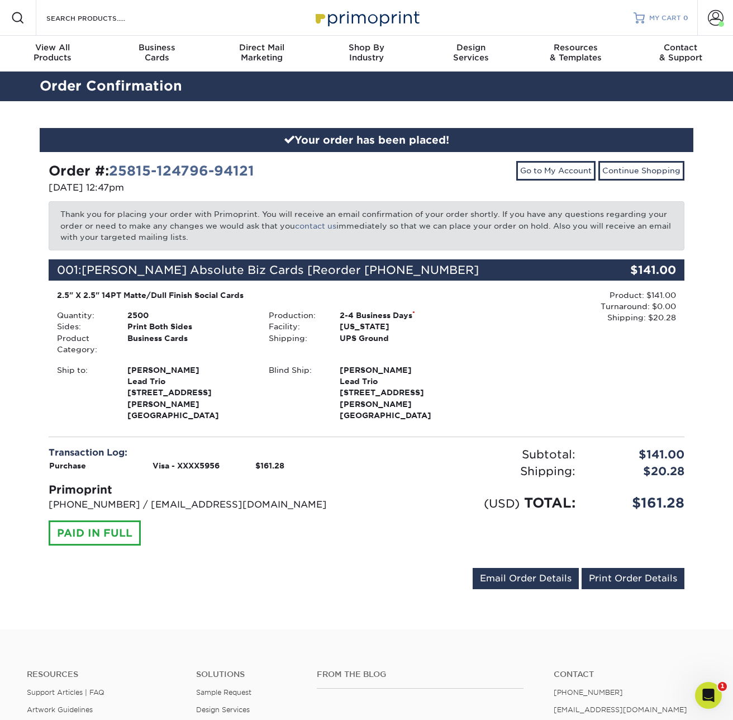
click at [679, 16] on span "MY CART" at bounding box center [666, 18] width 32 height 10
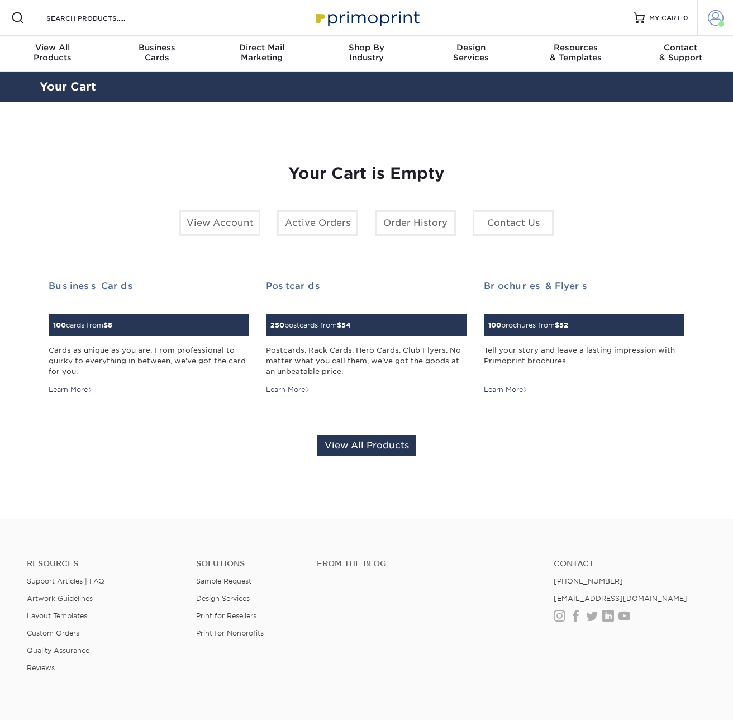
click at [710, 20] on span at bounding box center [716, 18] width 16 height 16
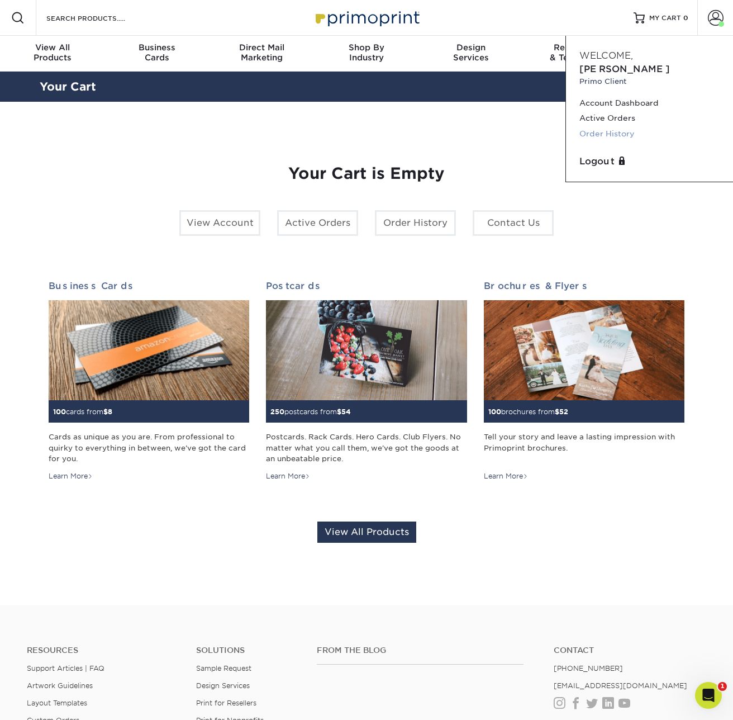
click at [608, 126] on link "Order History" at bounding box center [650, 133] width 140 height 15
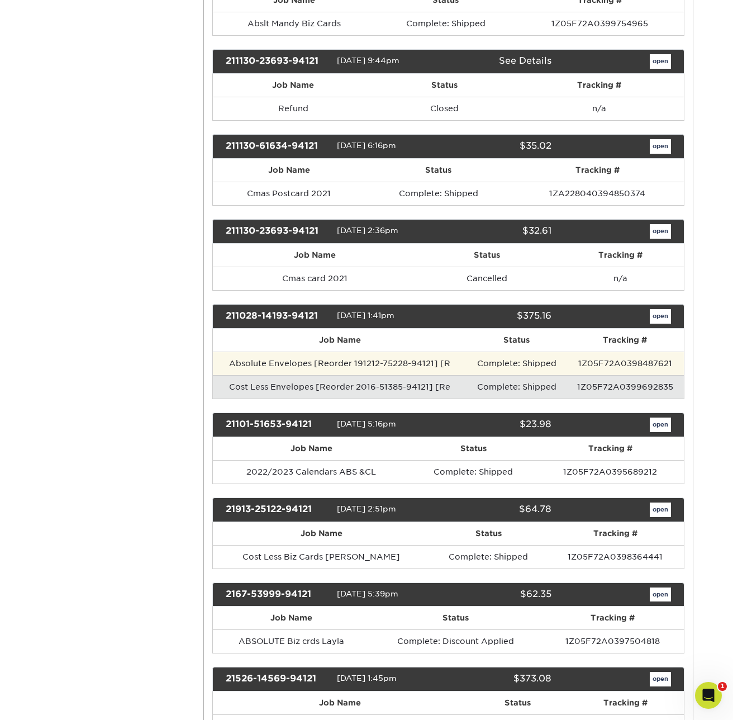
scroll to position [1279, 0]
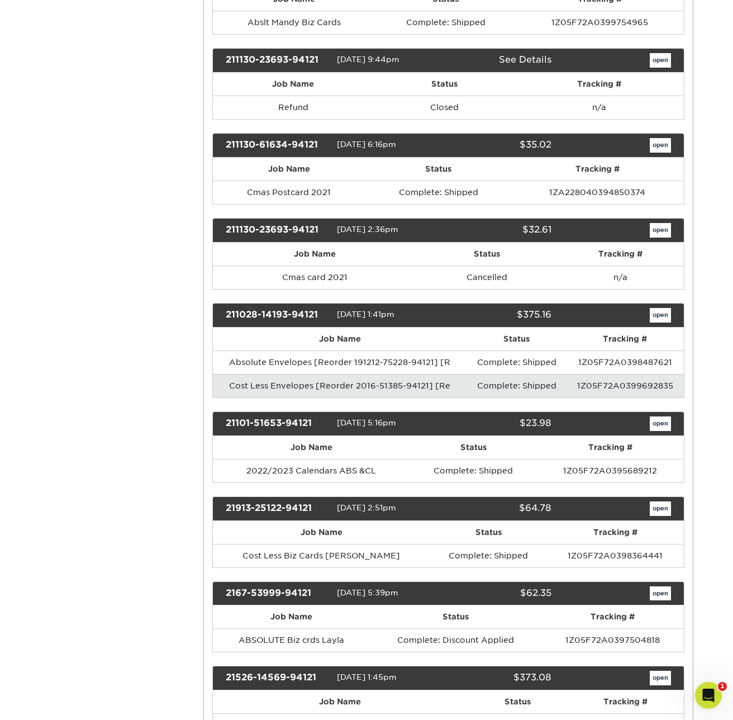
click at [663, 501] on link "open" at bounding box center [660, 508] width 21 height 15
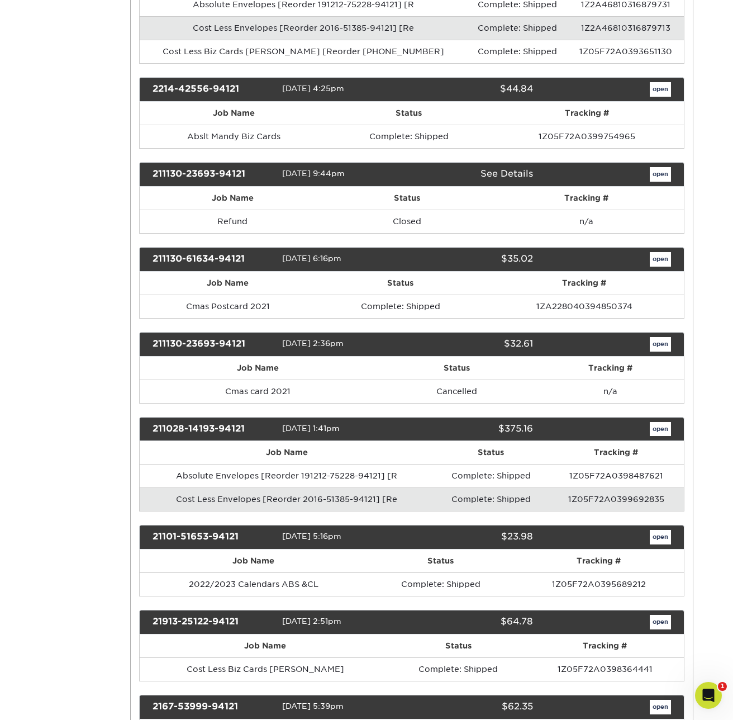
scroll to position [0, 0]
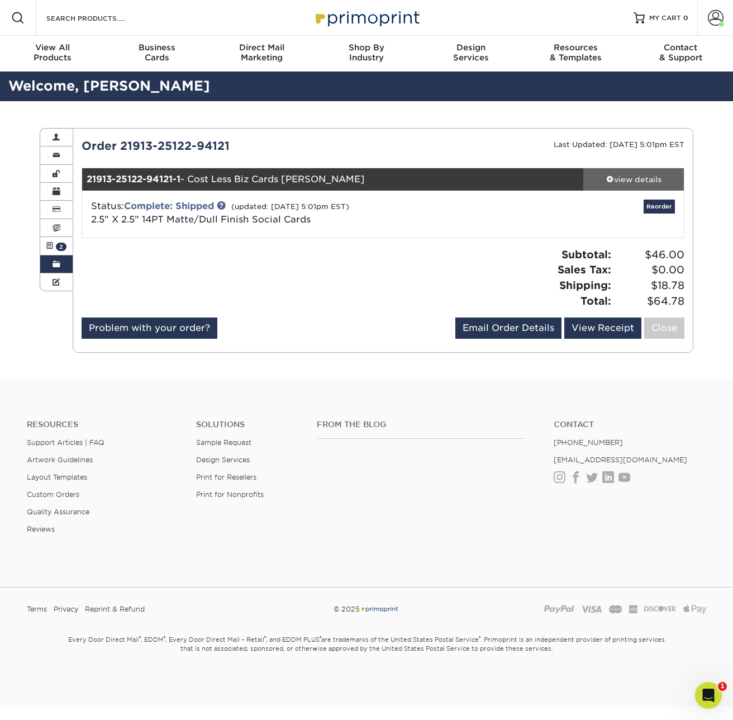
click at [615, 180] on div "view details" at bounding box center [634, 179] width 101 height 11
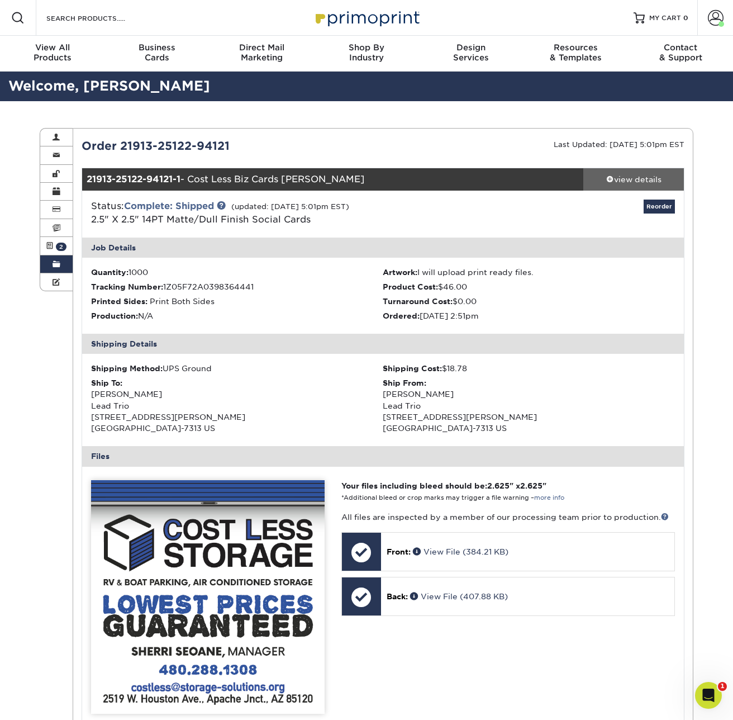
click at [615, 180] on div "view details" at bounding box center [634, 179] width 101 height 11
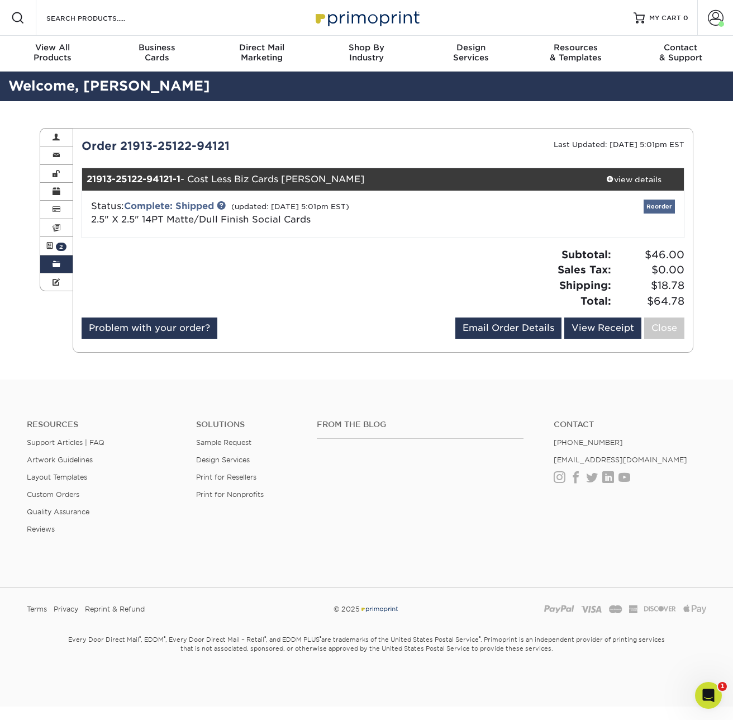
click at [662, 209] on link "Reorder" at bounding box center [659, 207] width 31 height 14
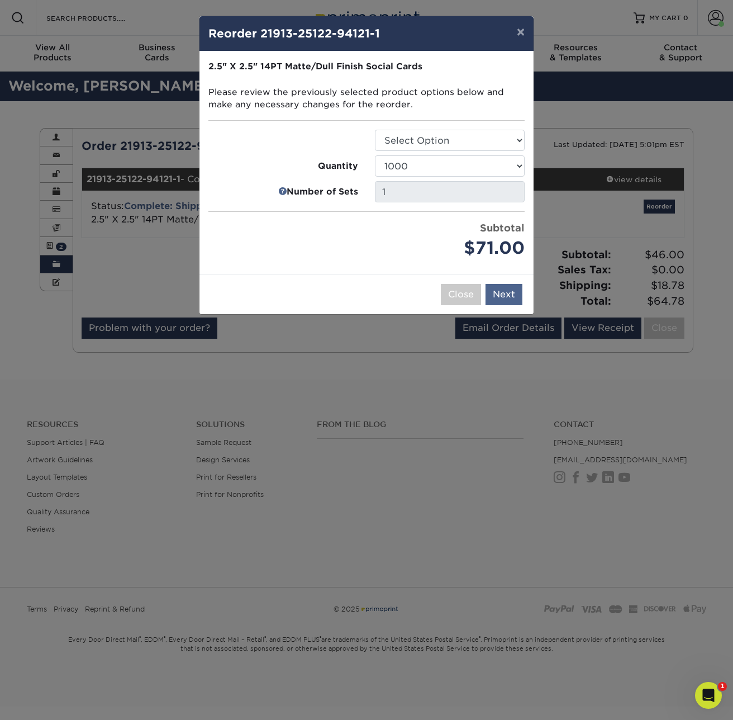
click at [503, 285] on button "Next" at bounding box center [504, 294] width 37 height 21
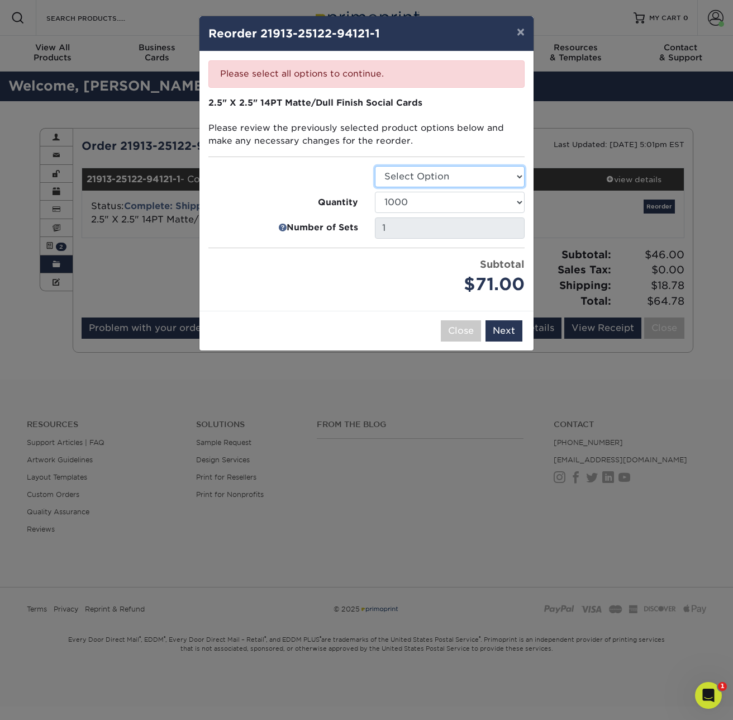
select select "3b5148f1-0588-4f88-a218-97bcfdce65c1"
click at [510, 325] on button "Next" at bounding box center [504, 330] width 37 height 21
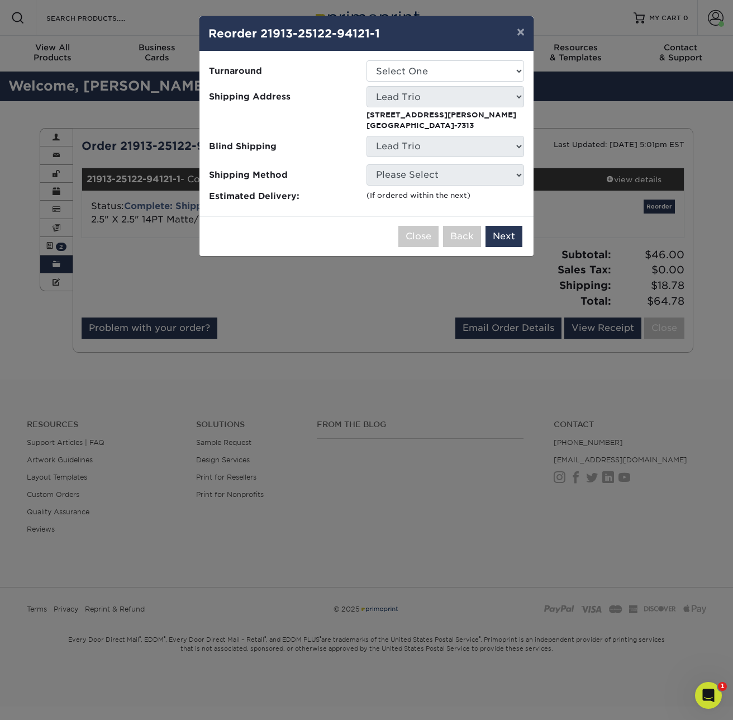
click at [415, 59] on div "Please select all options to continue. Only quantities that can be shipped to t…" at bounding box center [367, 133] width 334 height 165
select select "26a0dd3e-a056-4fa4-a99c-8a689f4e6026"
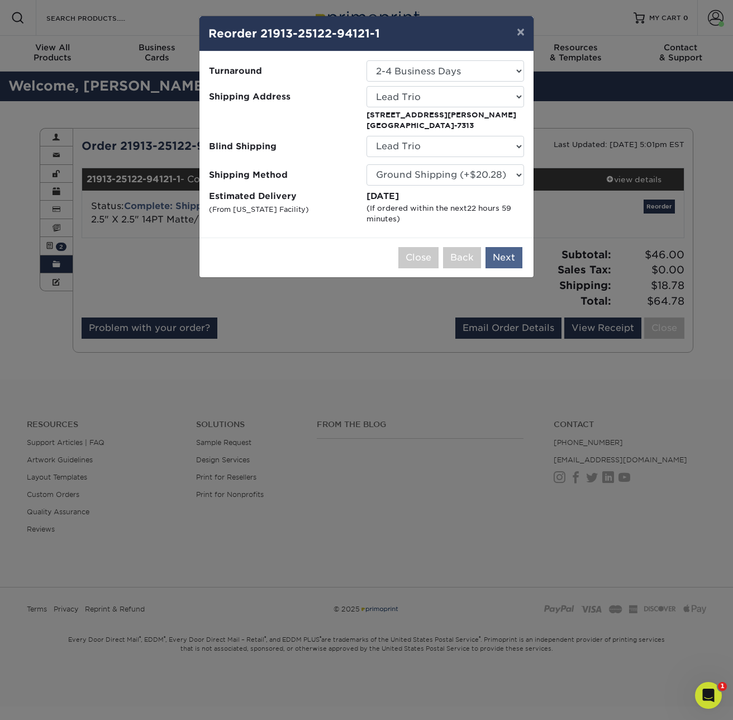
click at [506, 257] on button "Next" at bounding box center [504, 257] width 37 height 21
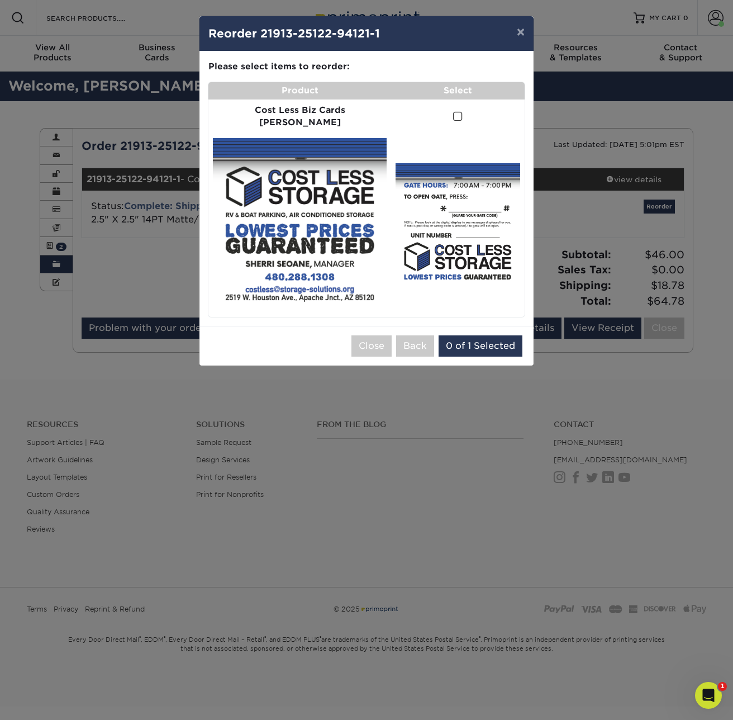
click at [453, 111] on span at bounding box center [458, 116] width 10 height 11
click at [0, 0] on input "checkbox" at bounding box center [0, 0] width 0 height 0
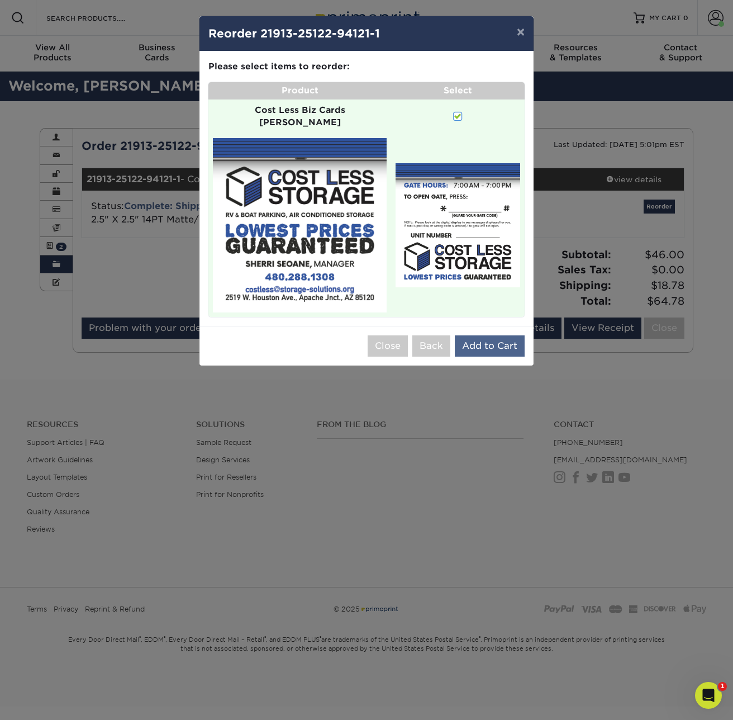
click at [487, 335] on button "Add to Cart" at bounding box center [490, 345] width 70 height 21
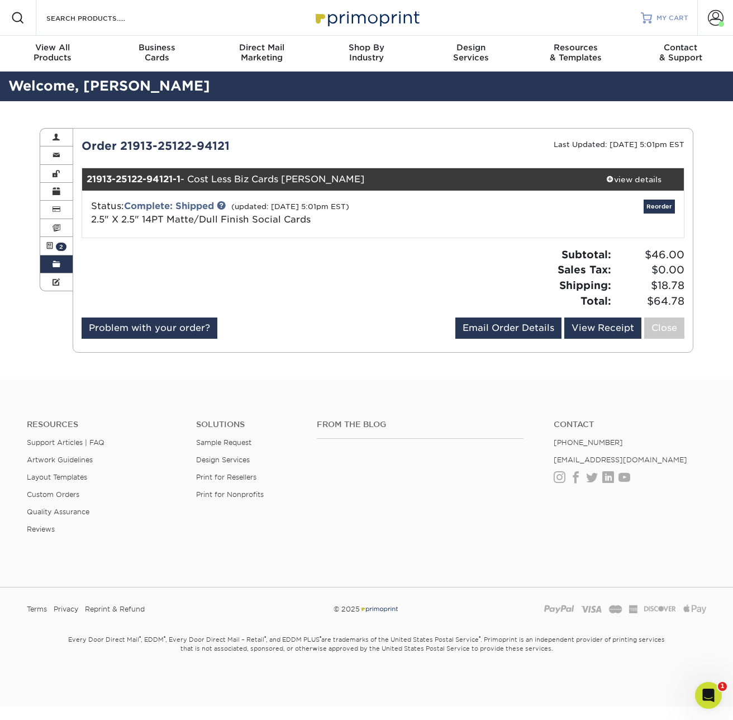
click at [672, 22] on link "MY CART" at bounding box center [665, 18] width 48 height 36
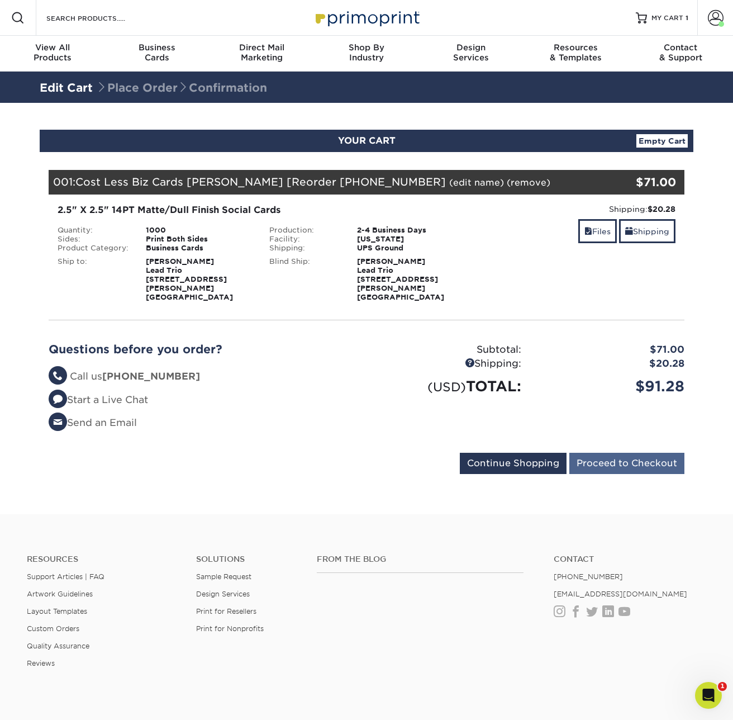
click at [633, 453] on input "Proceed to Checkout" at bounding box center [627, 463] width 115 height 21
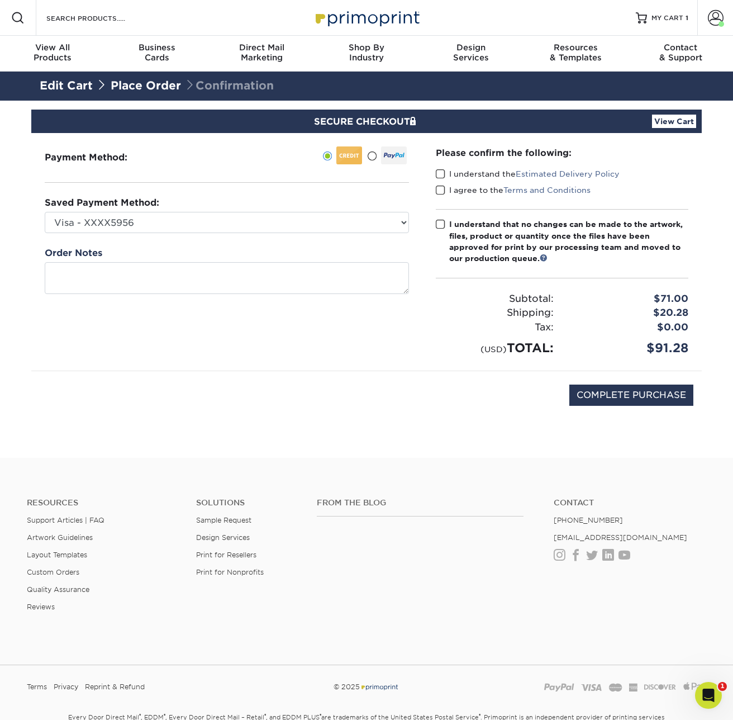
click at [437, 220] on span at bounding box center [441, 224] width 10 height 11
click at [0, 0] on input "I understand that no changes can be made to the artwork, files, product or quan…" at bounding box center [0, 0] width 0 height 0
drag, startPoint x: 440, startPoint y: 171, endPoint x: 442, endPoint y: 193, distance: 22.5
click at [440, 171] on span at bounding box center [441, 174] width 10 height 11
click at [0, 0] on input "I understand the Estimated Delivery Policy" at bounding box center [0, 0] width 0 height 0
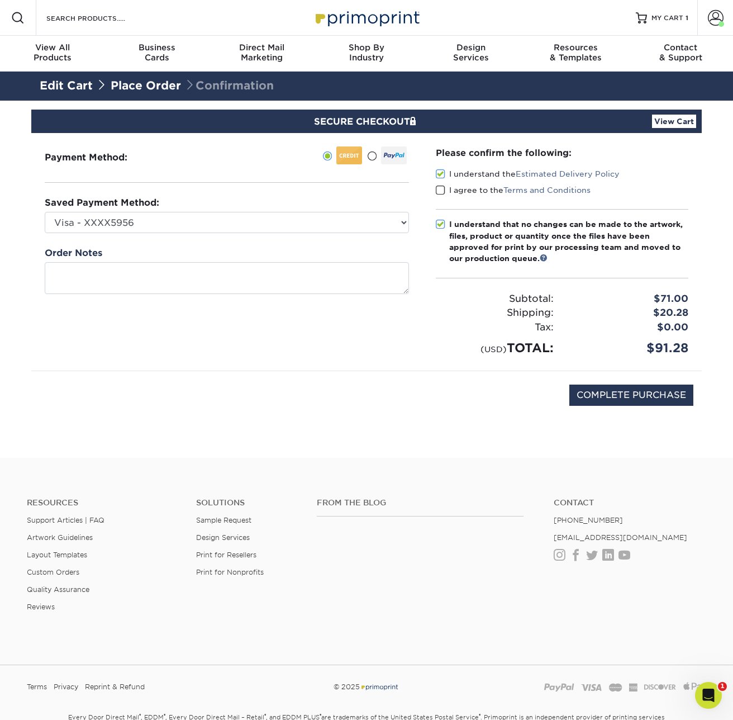
click at [443, 185] on span at bounding box center [441, 190] width 10 height 11
click at [0, 0] on input "I agree to the Terms and Conditions" at bounding box center [0, 0] width 0 height 0
click at [655, 392] on input "COMPLETE PURCHASE" at bounding box center [632, 395] width 124 height 21
type input "PROCESSING, PLEASE WAIT..."
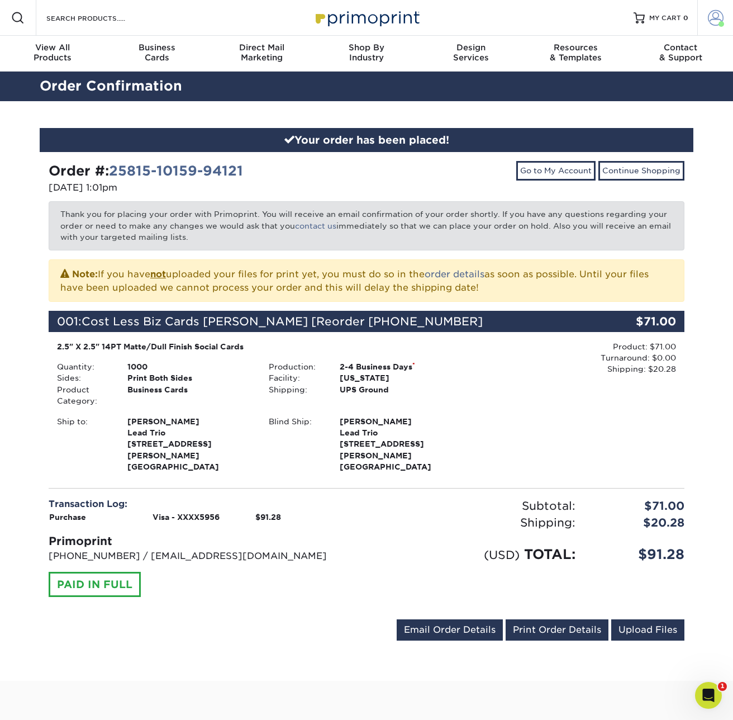
click at [716, 17] on span at bounding box center [716, 18] width 16 height 16
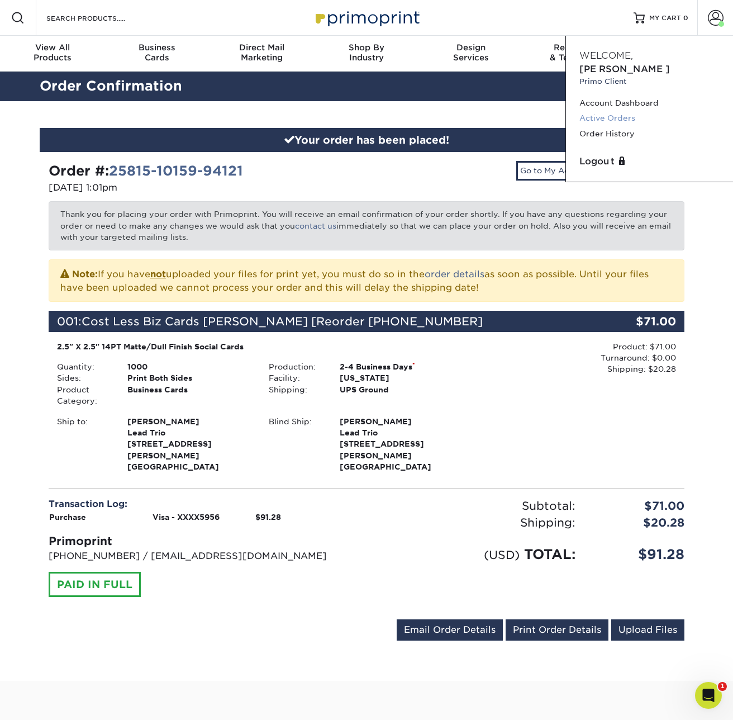
click at [595, 111] on link "Active Orders" at bounding box center [650, 118] width 140 height 15
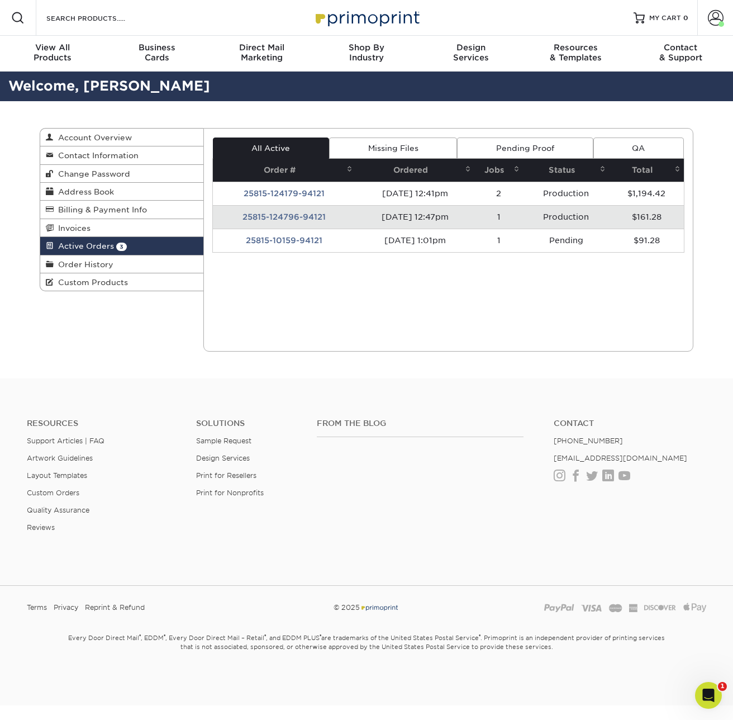
click at [709, 702] on icon "Open Intercom Messenger" at bounding box center [709, 695] width 18 height 18
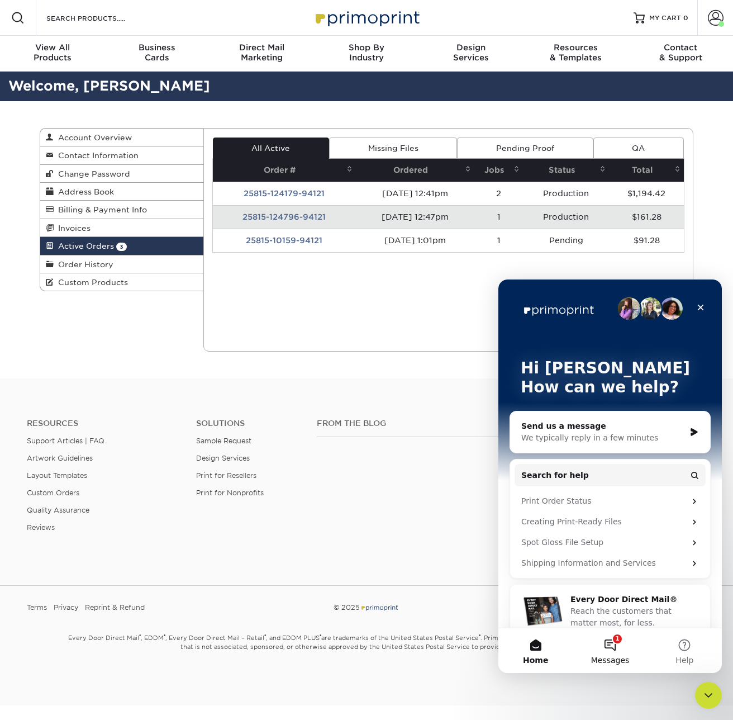
click at [610, 639] on button "1 Messages" at bounding box center [610, 650] width 74 height 45
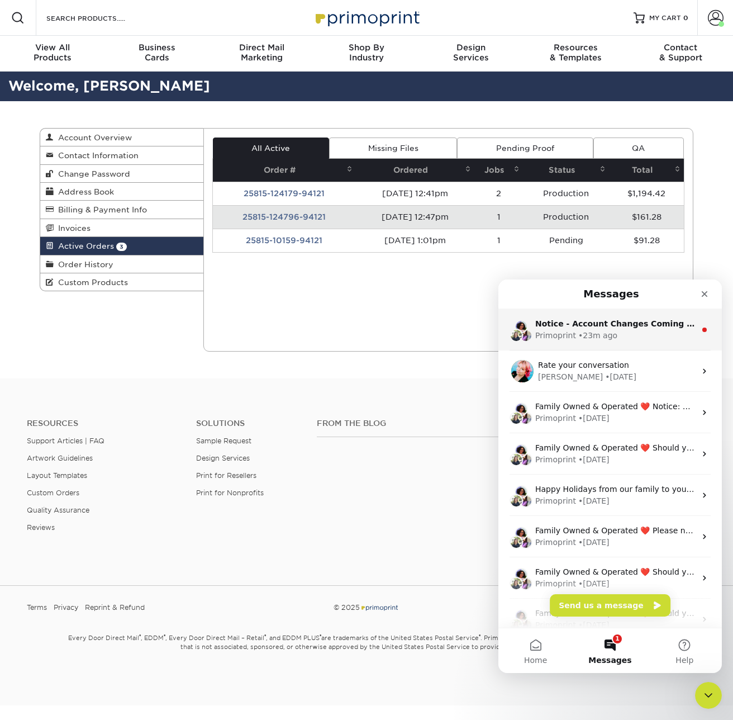
click at [557, 331] on div "Primoprint" at bounding box center [556, 336] width 41 height 12
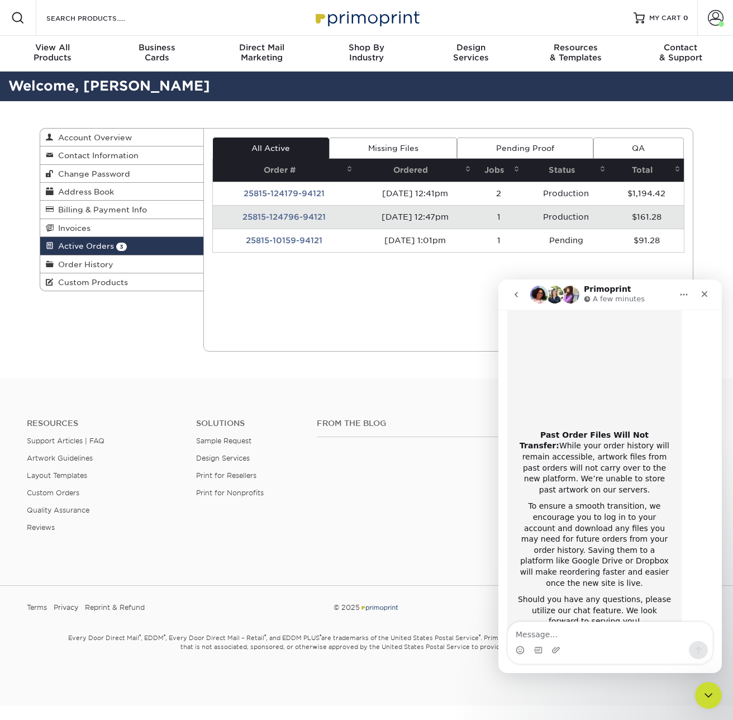
scroll to position [144, 0]
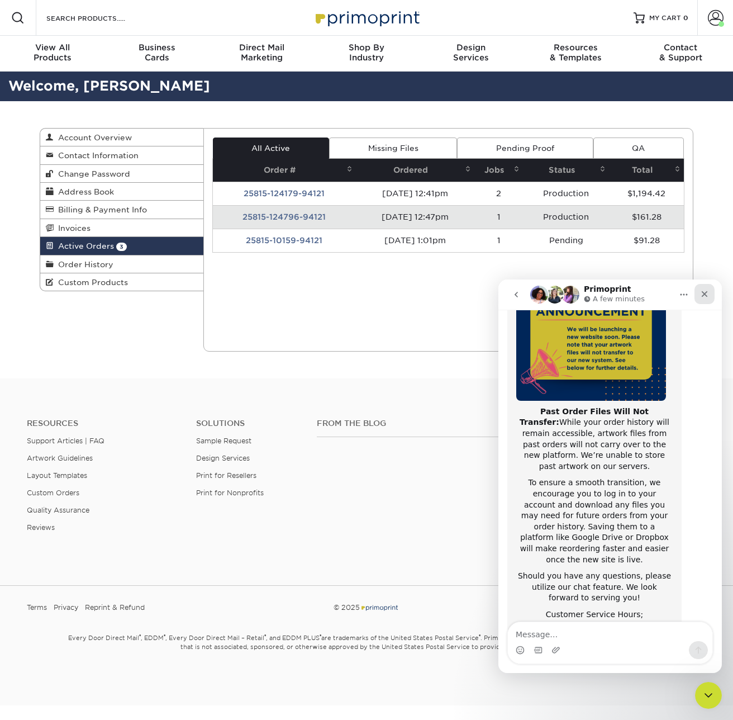
click at [708, 288] on div "Close" at bounding box center [705, 294] width 20 height 20
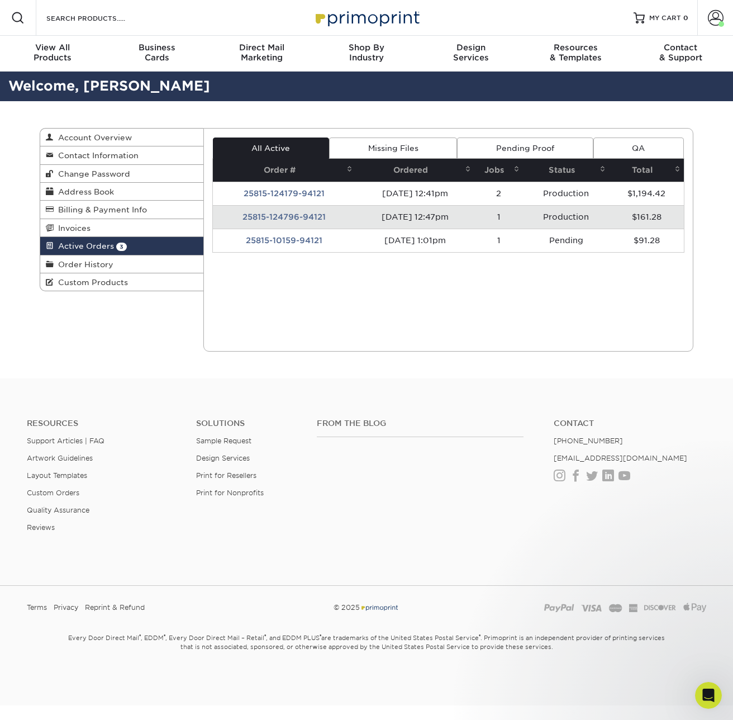
scroll to position [0, 0]
